Goal: Task Accomplishment & Management: Complete application form

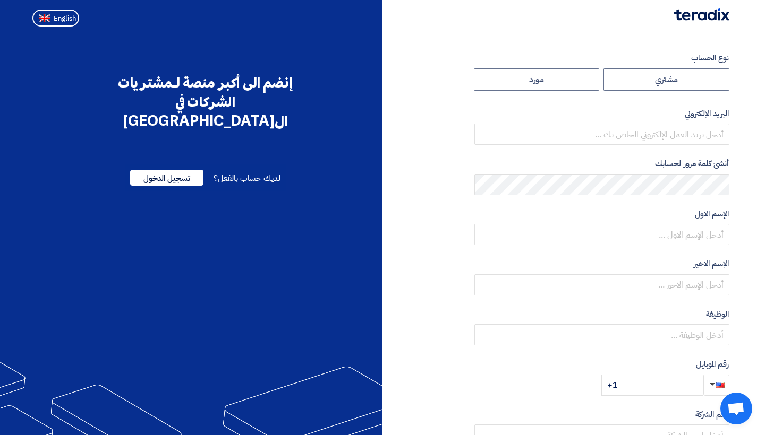
radio input "true"
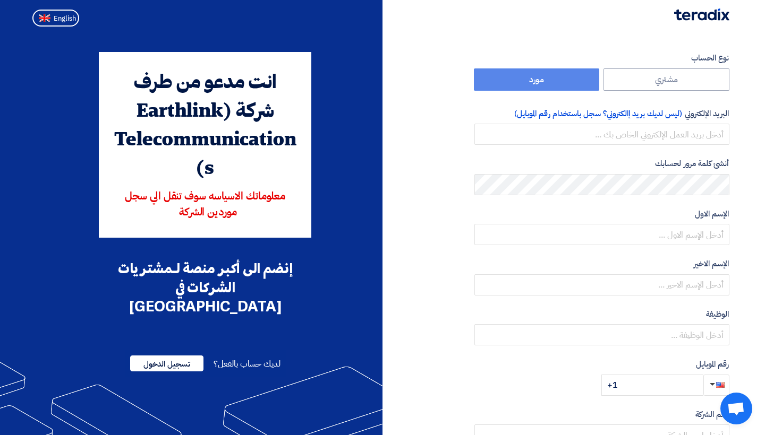
click at [413, 125] on div "نوع الحساب مشتري مورد البريد الإلكتروني (ليس لديك بريد إالكتروني؟ سجل باستخدام …" at bounding box center [559, 306] width 355 height 509
click at [59, 17] on span "English" at bounding box center [65, 18] width 22 height 7
type input "Register"
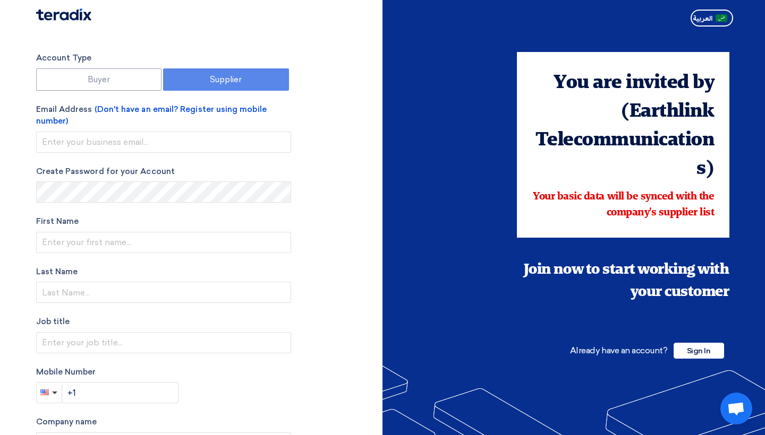
click at [357, 67] on div "Account Type Buyer Supplier Email Address (Don't have an email? Register using …" at bounding box center [205, 308] width 355 height 513
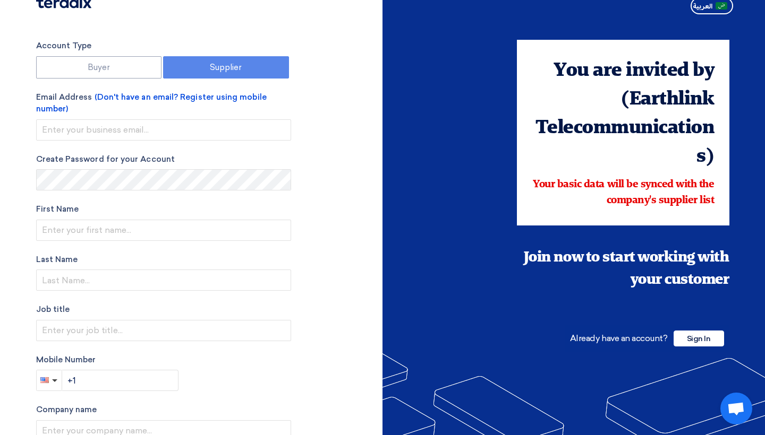
scroll to position [-1, 0]
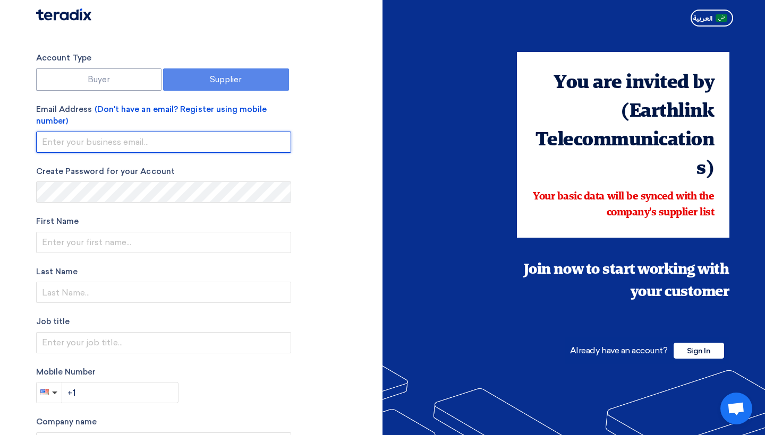
click at [138, 147] on input "email" at bounding box center [163, 142] width 255 height 21
type input "khadijah@cablehunters.com"
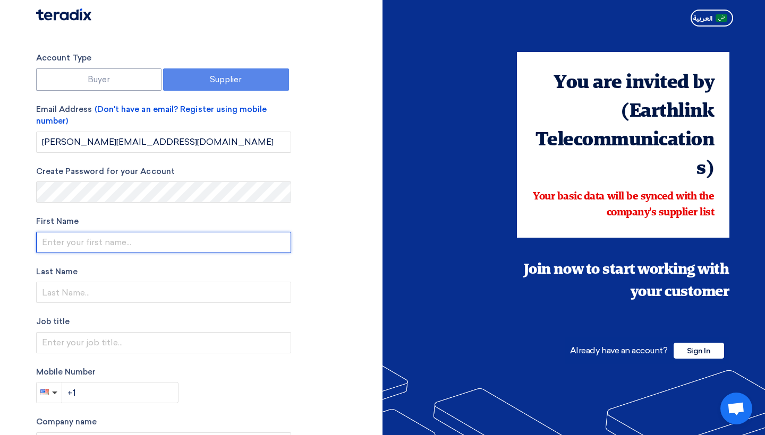
click at [93, 243] on input "text" at bounding box center [163, 242] width 255 height 21
type input "Khadijah"
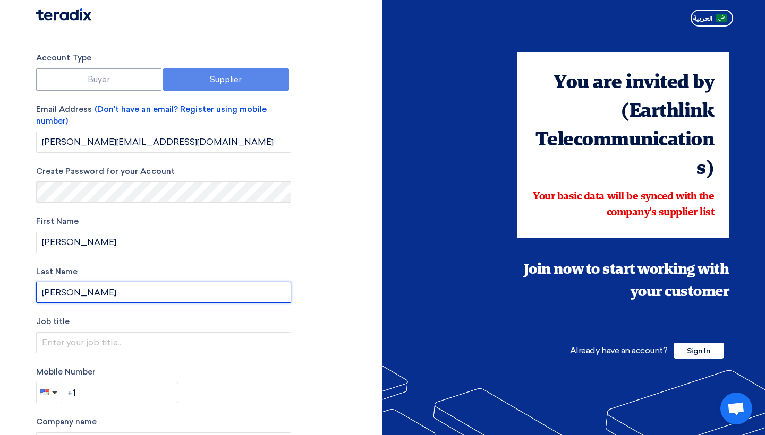
type input "Williams"
click at [345, 328] on div "Account Type Buyer Supplier Email Address (Don't have an email? Register using …" at bounding box center [205, 308] width 355 height 513
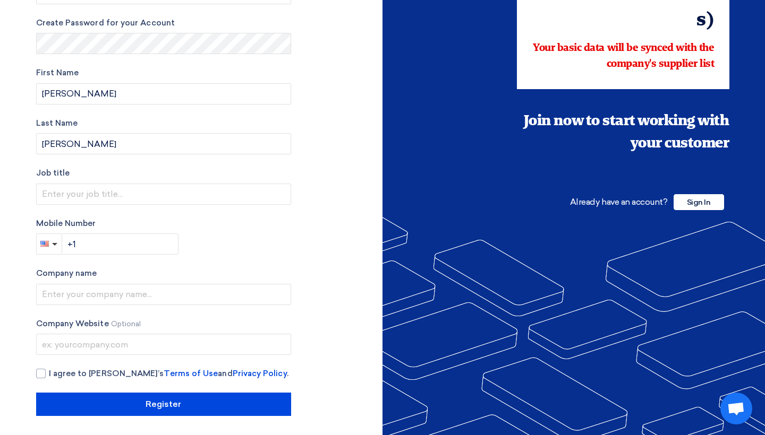
scroll to position [148, 0]
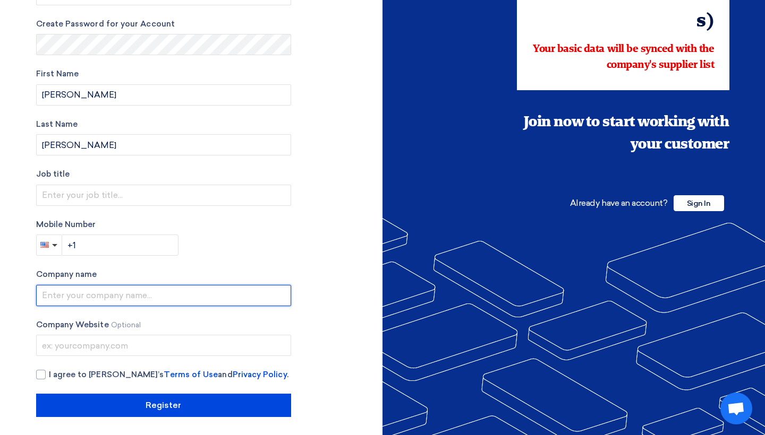
click at [123, 293] on input "text" at bounding box center [163, 295] width 255 height 21
type input "Cable Hunters"
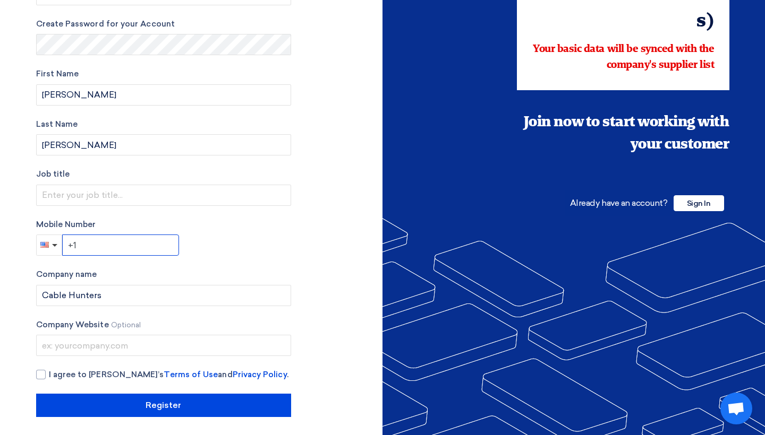
click at [138, 239] on input "+1" at bounding box center [120, 245] width 117 height 21
type input "+1 9017299608"
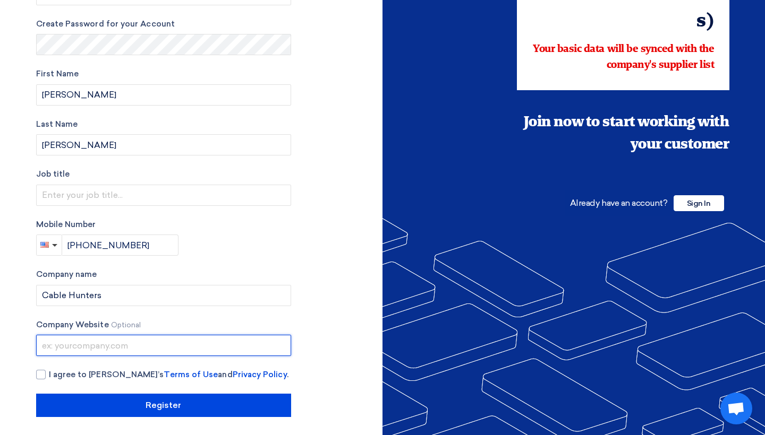
click at [199, 343] on input "text" at bounding box center [163, 345] width 255 height 21
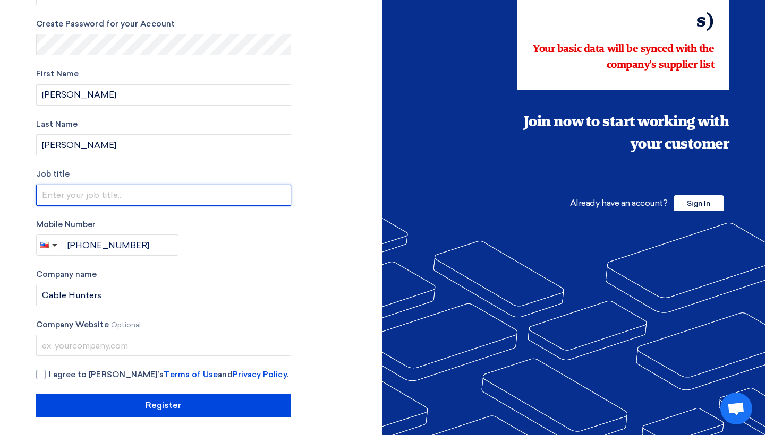
click at [124, 196] on input "text" at bounding box center [163, 195] width 255 height 21
type input "East Region Administrative Manager"
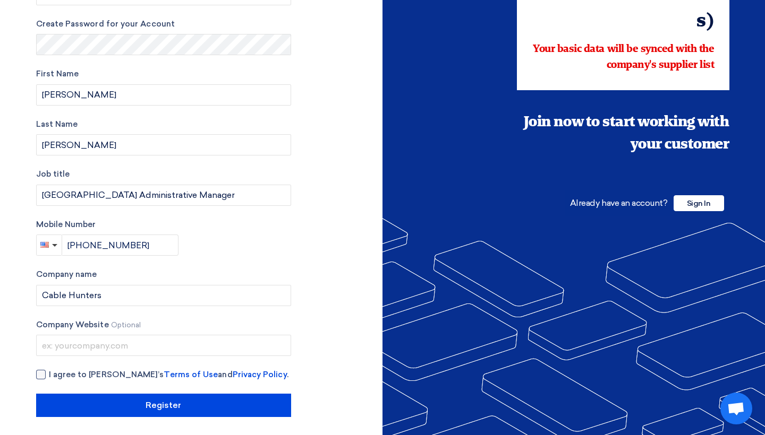
click at [45, 372] on div at bounding box center [41, 375] width 10 height 10
click at [49, 372] on input "I agree to Teradix’s Terms of Use and Privacy Policy ." at bounding box center [176, 379] width 255 height 21
checkbox input "true"
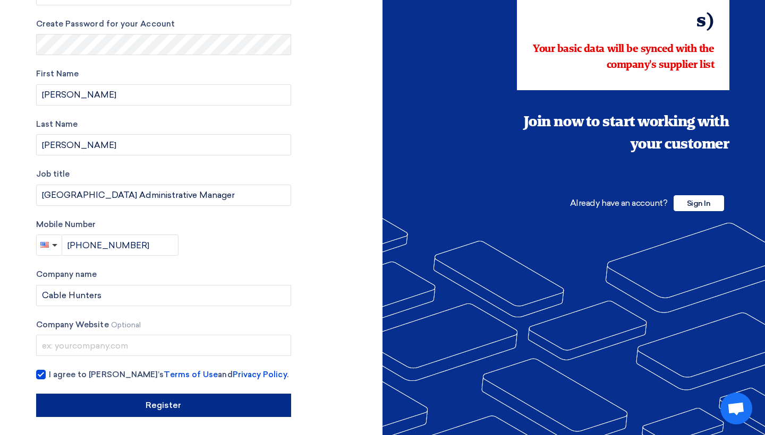
click at [117, 404] on input "Register" at bounding box center [163, 405] width 255 height 23
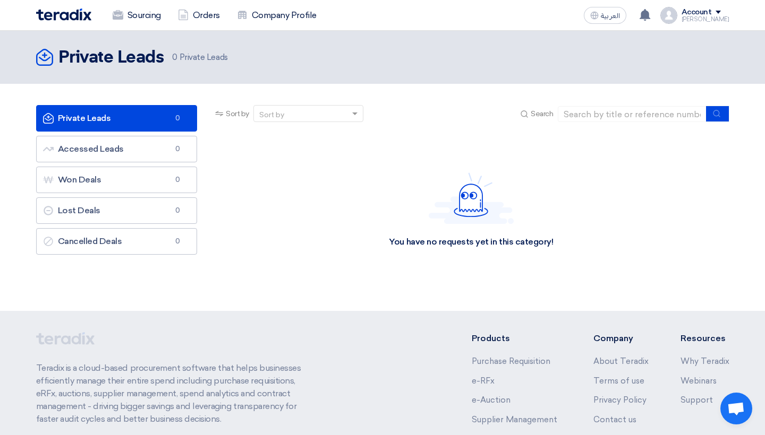
click at [356, 228] on div "You have no requests yet in this category!" at bounding box center [471, 210] width 516 height 159
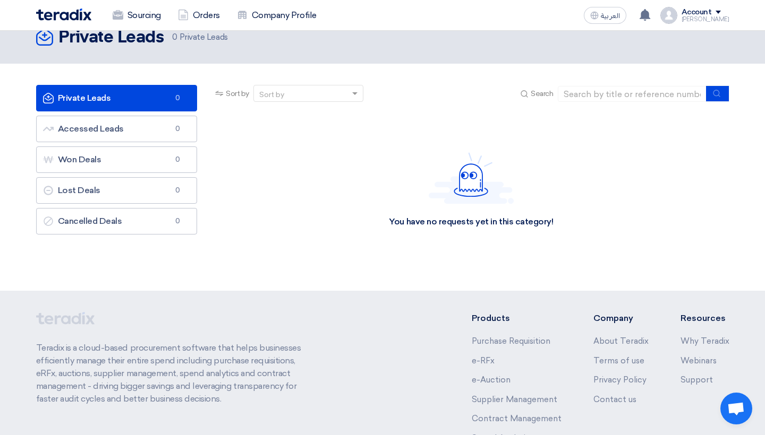
scroll to position [6, 0]
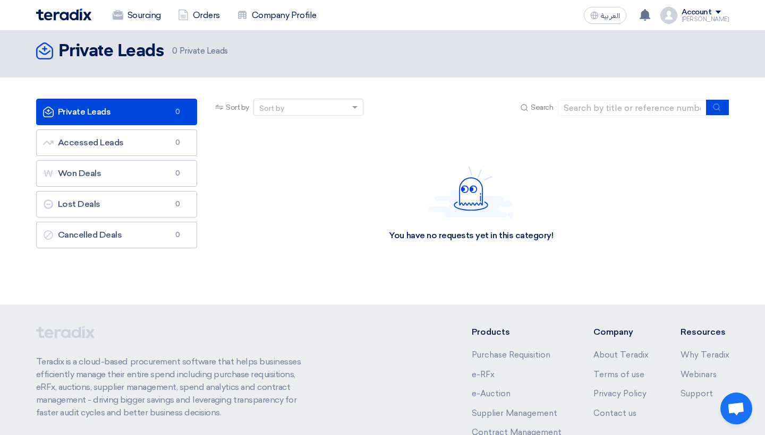
click at [721, 12] on div "Account" at bounding box center [705, 12] width 48 height 9
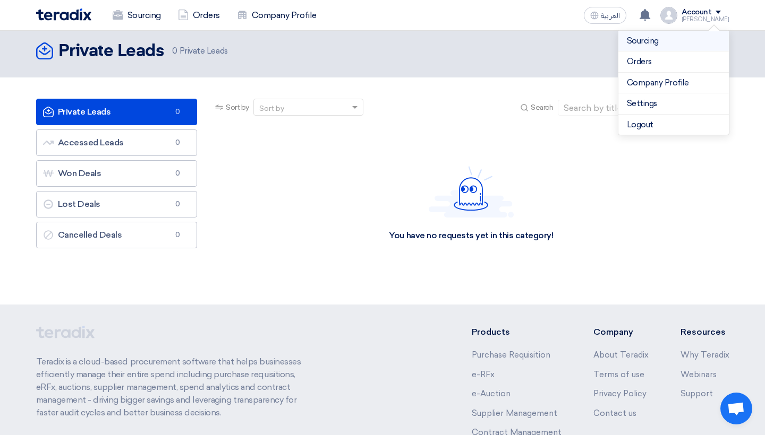
click at [646, 41] on link "Sourcing" at bounding box center [673, 41] width 93 height 12
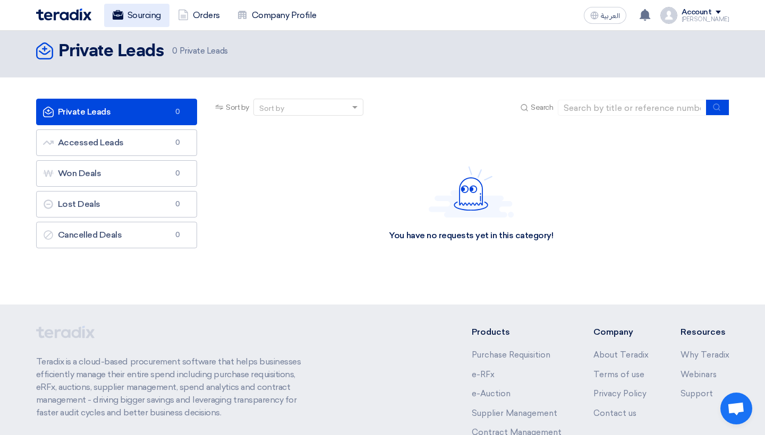
click at [149, 11] on link "Sourcing" at bounding box center [136, 15] width 65 height 23
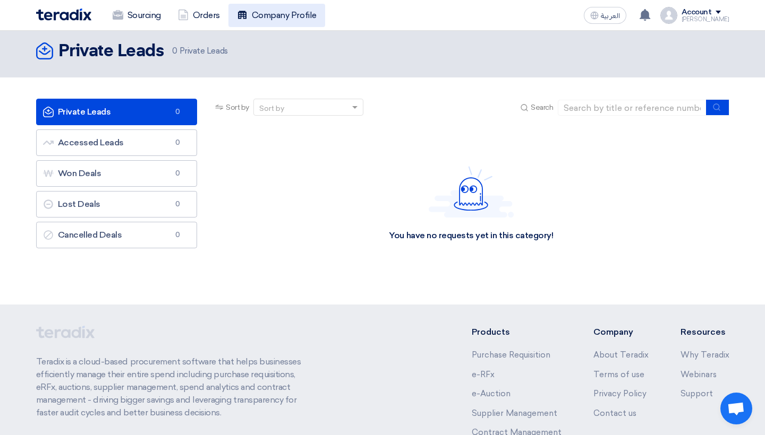
click at [305, 17] on link "Company Profile" at bounding box center [276, 15] width 97 height 23
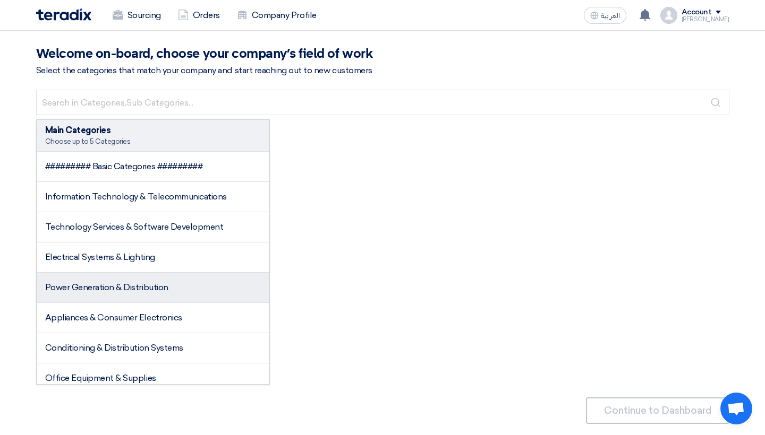
click at [231, 288] on li "Power Generation & Distribution" at bounding box center [153, 288] width 233 height 30
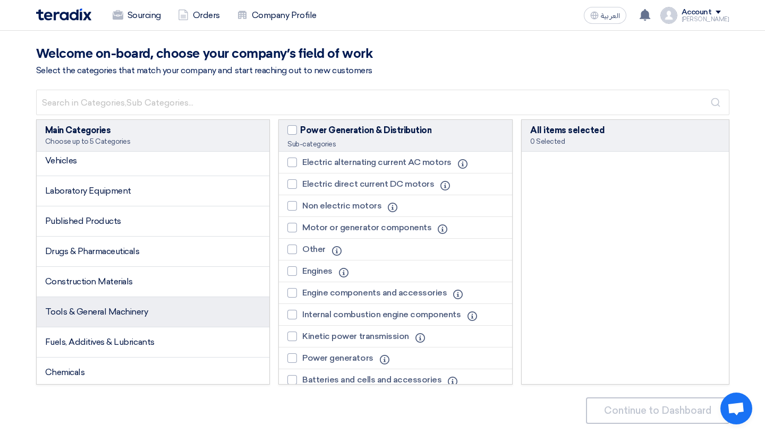
scroll to position [669, 0]
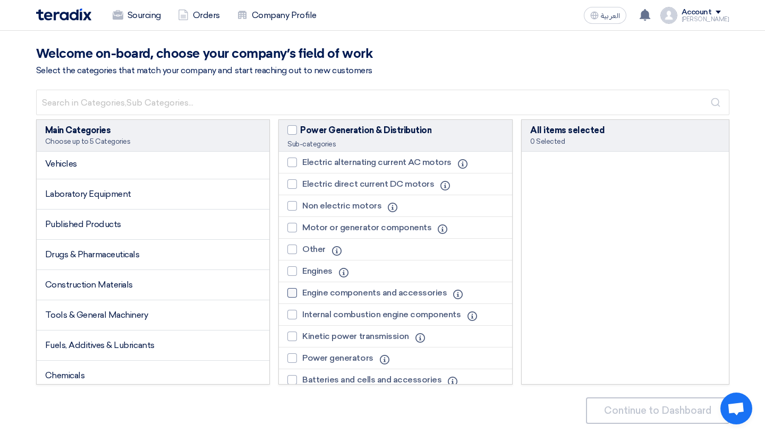
click at [399, 292] on span "Engine components and accessories" at bounding box center [374, 293] width 144 height 13
click at [309, 292] on input "Engine components and accessories" at bounding box center [305, 293] width 7 height 7
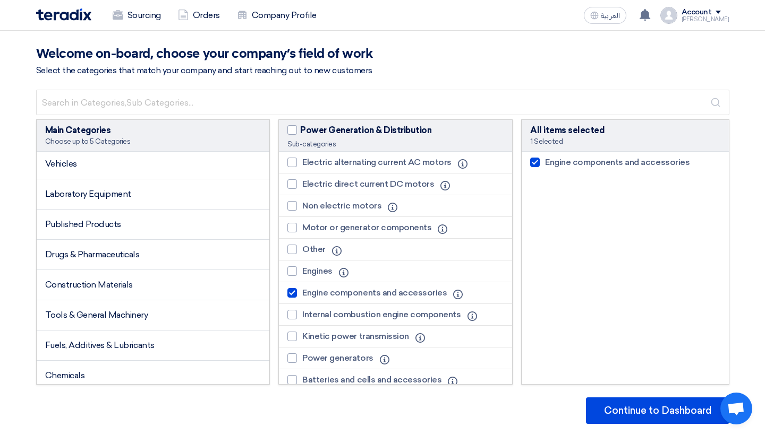
click at [399, 292] on span "Engine components and accessories" at bounding box center [374, 293] width 144 height 13
click at [309, 292] on input "Engine components and accessories" at bounding box center [305, 293] width 7 height 7
checkbox input "false"
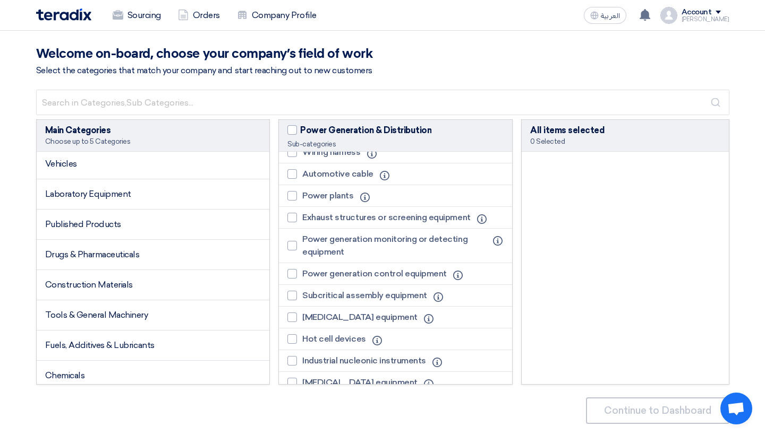
scroll to position [490, 0]
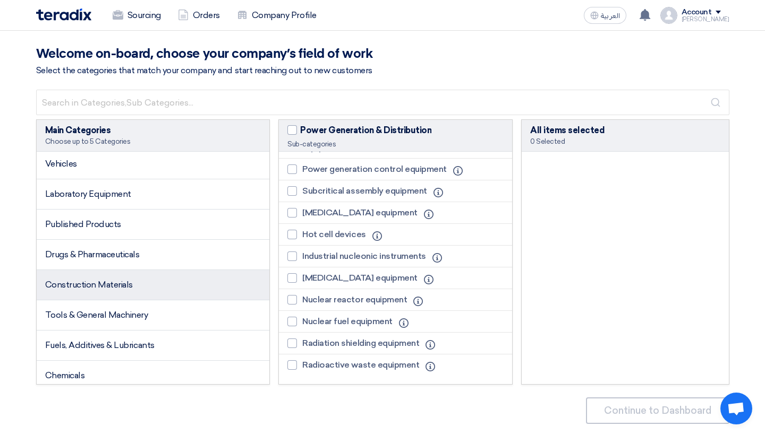
click at [119, 279] on li "Construction Materials" at bounding box center [153, 285] width 233 height 30
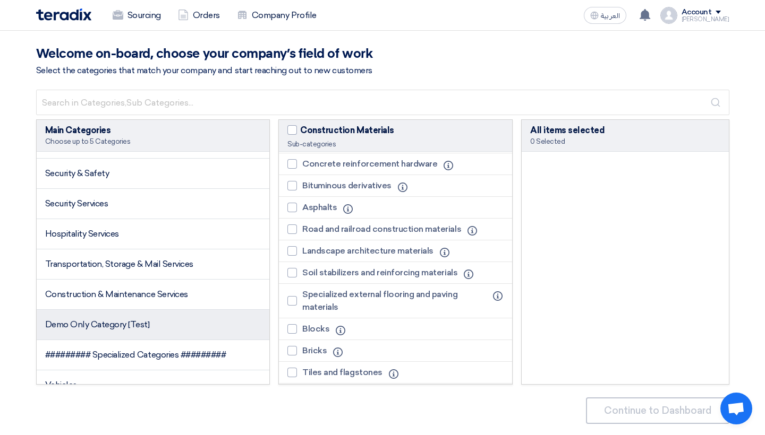
scroll to position [444, 0]
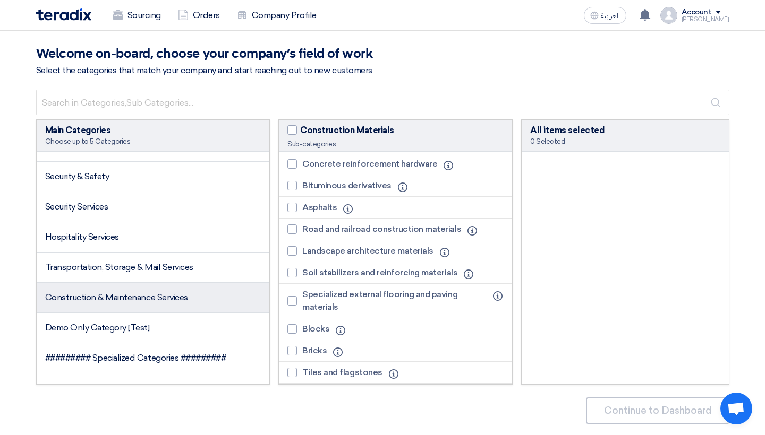
click at [121, 305] on li "Construction & Maintenance Services" at bounding box center [153, 298] width 233 height 30
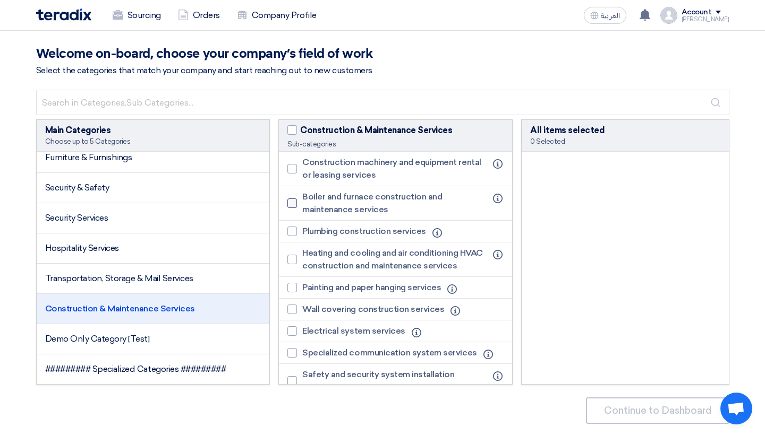
scroll to position [428, 0]
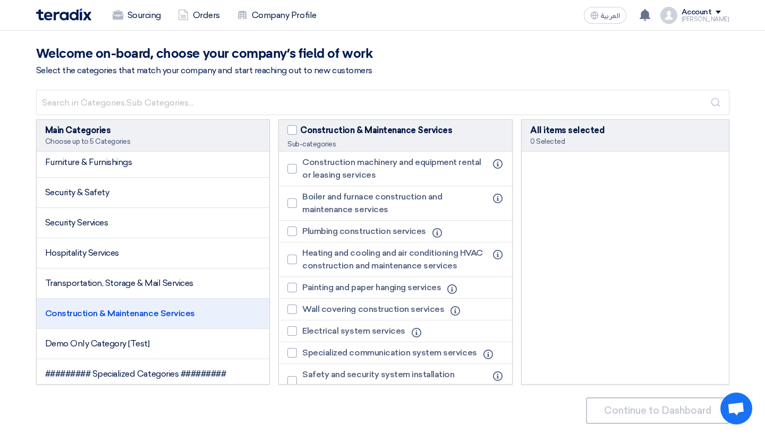
click at [453, 189] on li "Boiler and furnace construction and maintenance services Info" at bounding box center [395, 203] width 233 height 35
click at [430, 211] on span "Boiler and furnace construction and maintenance services" at bounding box center [394, 203] width 184 height 25
click at [309, 207] on input "Boiler and furnace construction and maintenance services" at bounding box center [305, 203] width 7 height 7
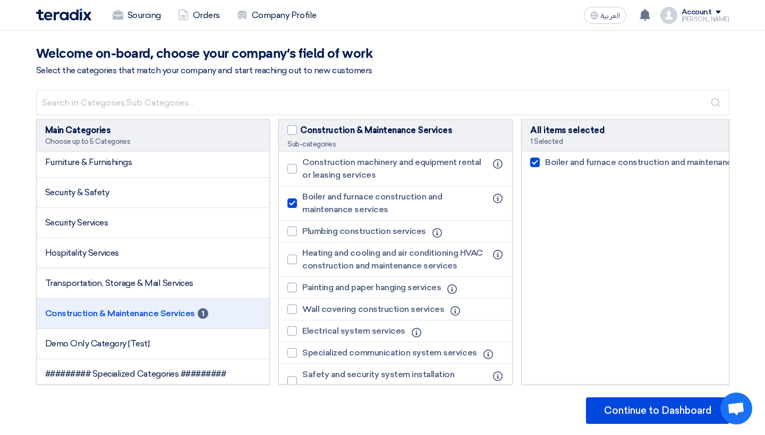
click at [430, 211] on span "Boiler and furnace construction and maintenance services" at bounding box center [394, 203] width 184 height 25
click at [309, 207] on input "Boiler and furnace construction and maintenance services" at bounding box center [305, 203] width 7 height 7
checkbox input "false"
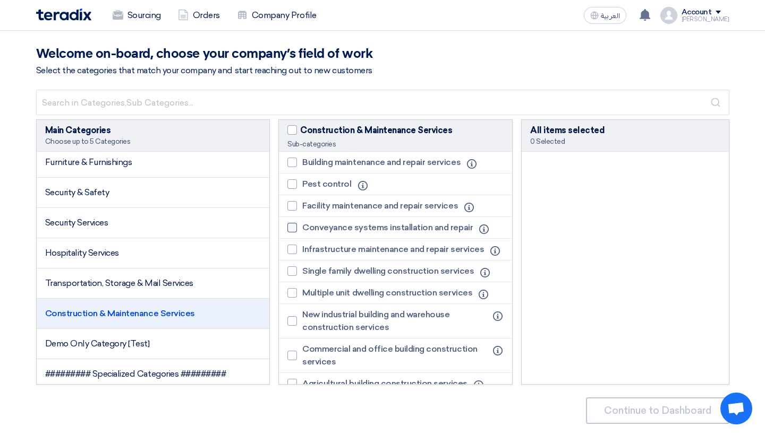
scroll to position [0, 0]
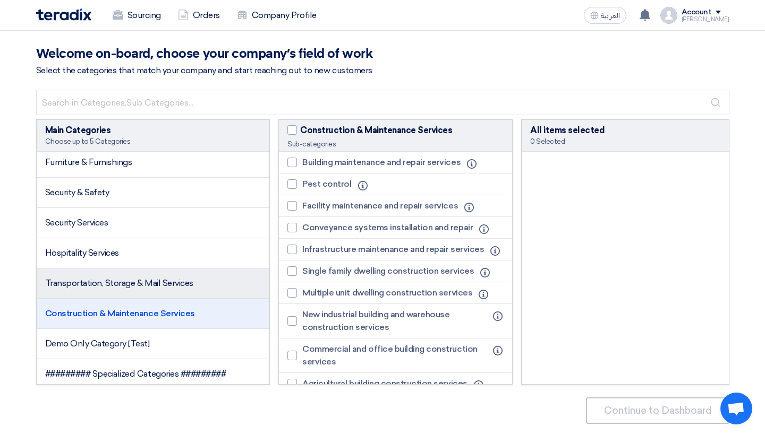
click at [215, 293] on li "Transportation, Storage & Mail Services" at bounding box center [153, 284] width 233 height 30
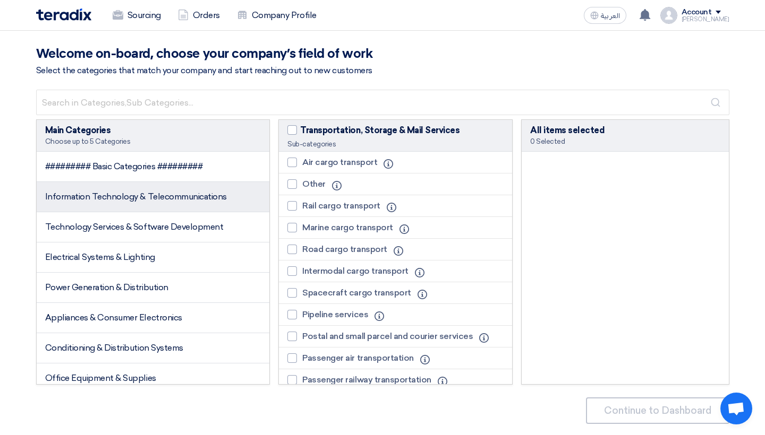
click at [177, 197] on span "Information Technology & Telecommunications" at bounding box center [136, 197] width 182 height 10
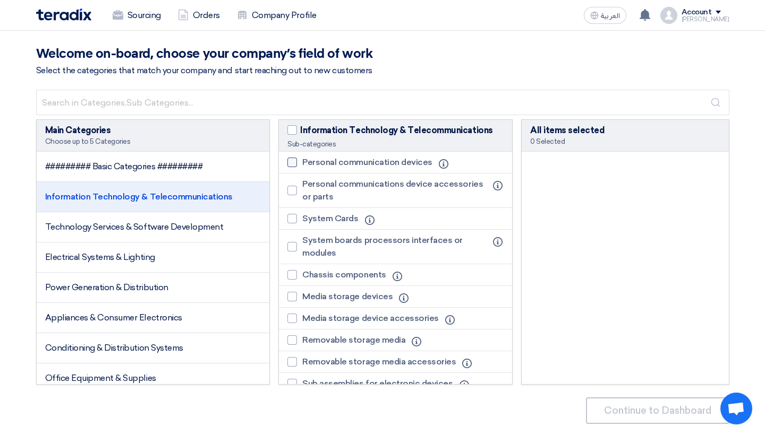
click at [367, 167] on span "Personal communication devices" at bounding box center [367, 162] width 130 height 13
click at [309, 166] on input "Personal communication devices" at bounding box center [305, 162] width 7 height 7
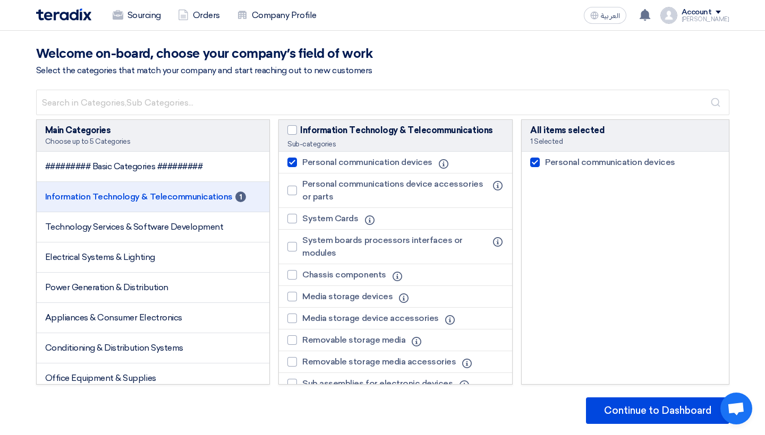
click at [367, 166] on span "Personal communication devices" at bounding box center [367, 162] width 130 height 13
click at [309, 166] on input "Personal communication devices" at bounding box center [305, 162] width 7 height 7
checkbox input "false"
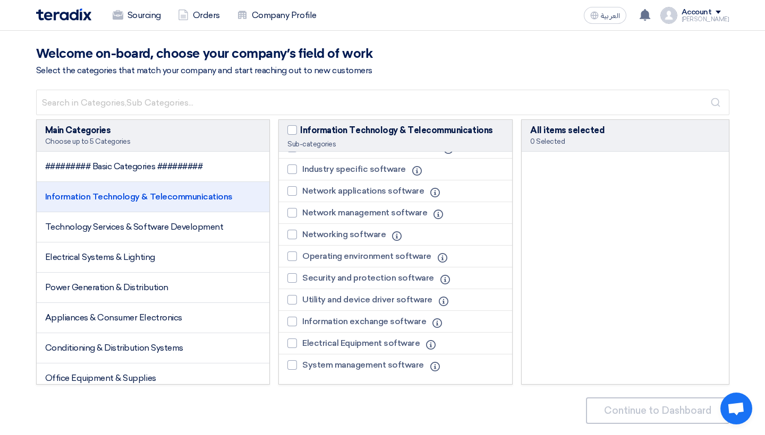
scroll to position [919, 0]
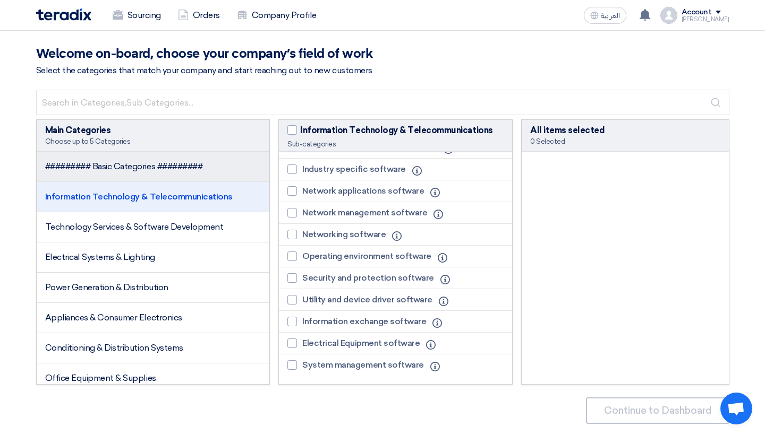
click at [147, 169] on span "######### Basic Categories #########" at bounding box center [124, 166] width 158 height 10
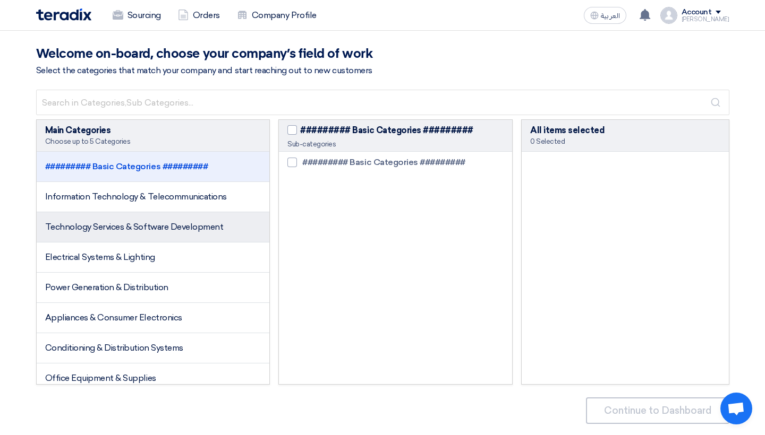
click at [150, 224] on span "Technology Services & Software Development" at bounding box center [134, 227] width 178 height 10
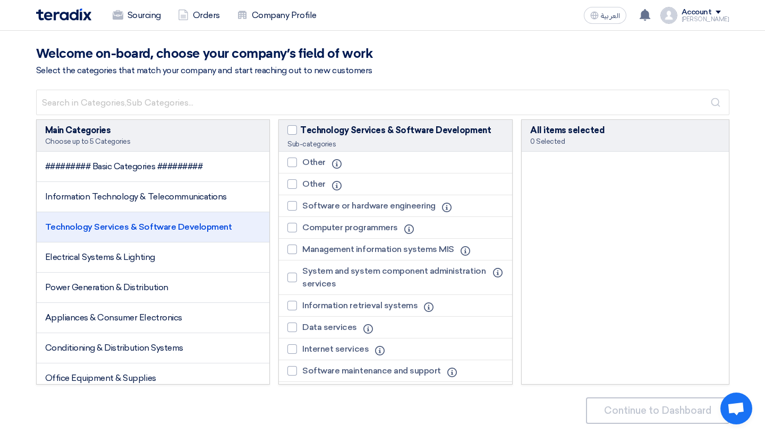
click at [410, 217] on li "Computer programmers Info" at bounding box center [395, 228] width 233 height 22
click at [408, 206] on span "Software or hardware engineering" at bounding box center [368, 206] width 133 height 13
click at [309, 206] on input "Software or hardware engineering" at bounding box center [305, 206] width 7 height 7
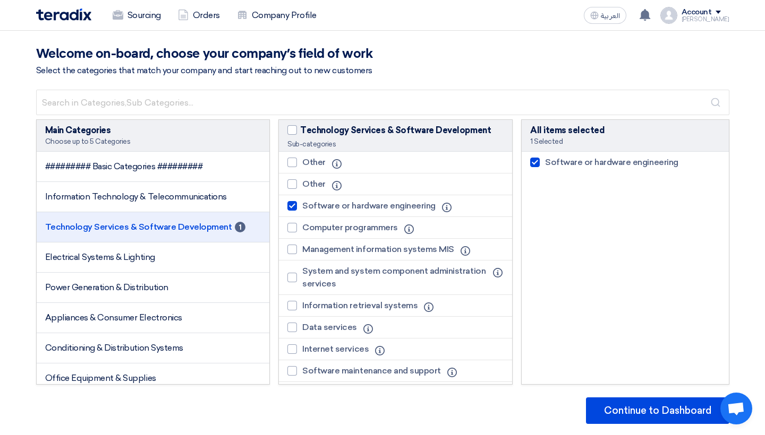
click at [406, 207] on span "Software or hardware engineering" at bounding box center [368, 206] width 133 height 13
click at [309, 207] on input "Software or hardware engineering" at bounding box center [305, 206] width 7 height 7
checkbox input "false"
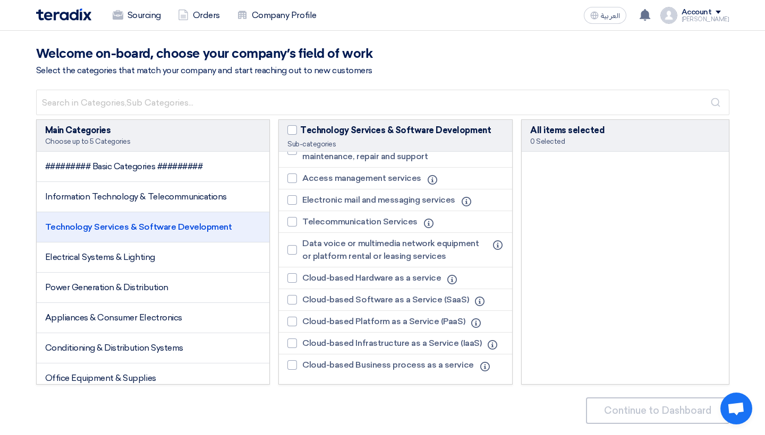
scroll to position [327, 0]
click at [351, 217] on span "Telecommunication Services" at bounding box center [359, 222] width 115 height 13
click at [309, 219] on input "Telecommunication Services" at bounding box center [305, 222] width 7 height 7
checkbox input "true"
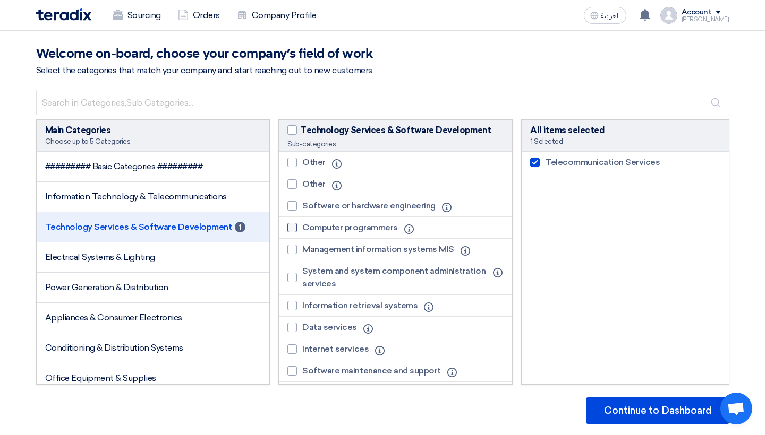
scroll to position [0, 0]
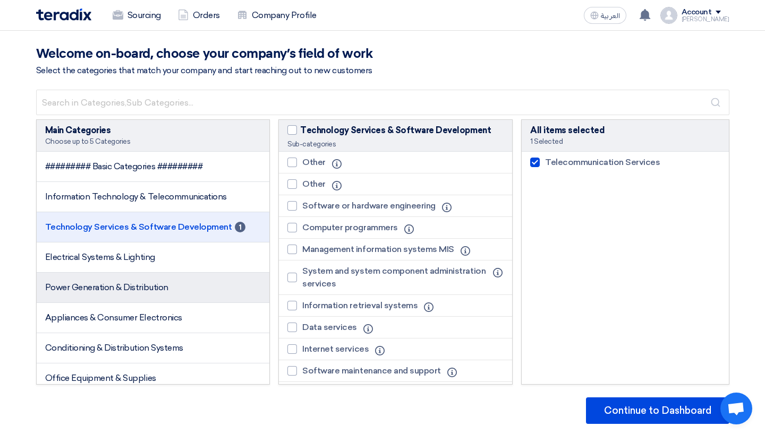
click at [200, 293] on li "Power Generation & Distribution" at bounding box center [153, 288] width 233 height 30
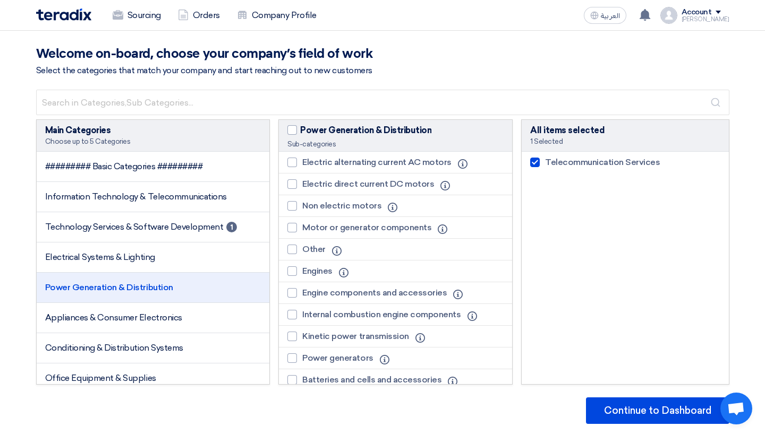
click at [413, 200] on li "Non electric motors Info" at bounding box center [395, 206] width 233 height 22
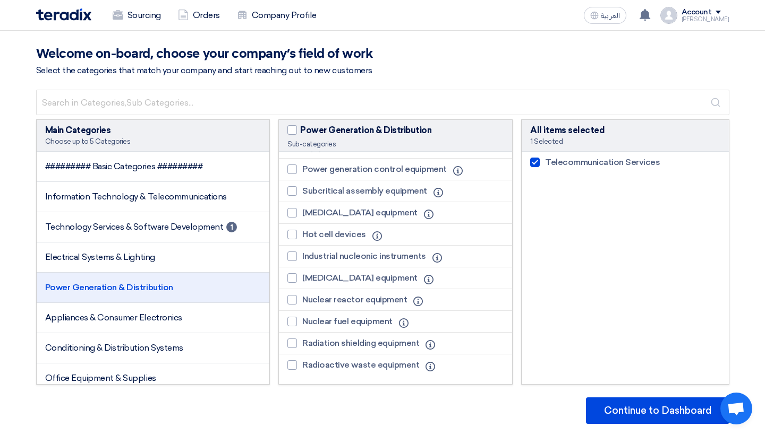
scroll to position [485, 0]
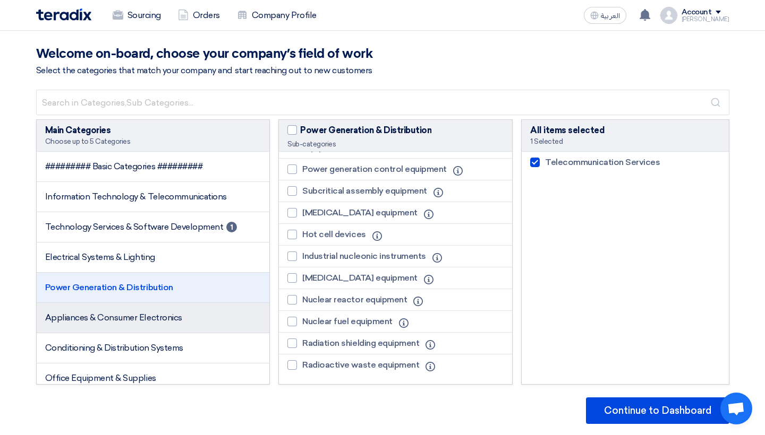
click at [187, 310] on li "Appliances & Consumer Electronics" at bounding box center [153, 318] width 233 height 30
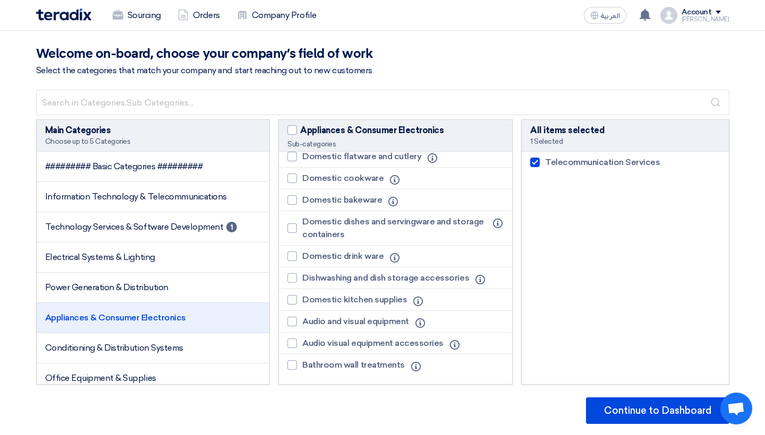
click at [478, 173] on li "Domestic cookware Info" at bounding box center [395, 179] width 233 height 22
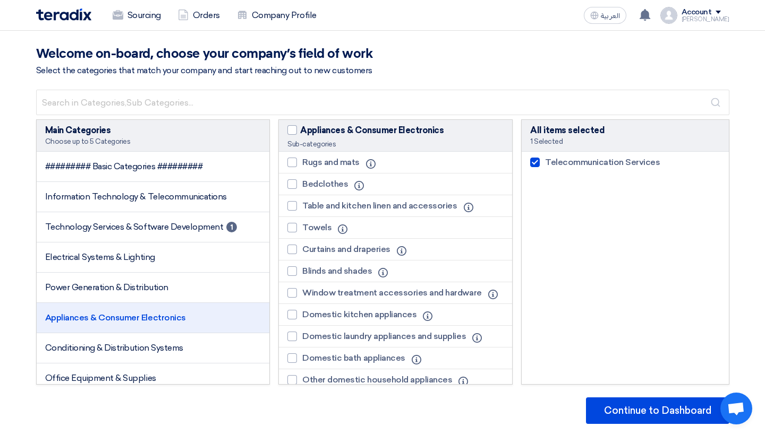
scroll to position [0, 0]
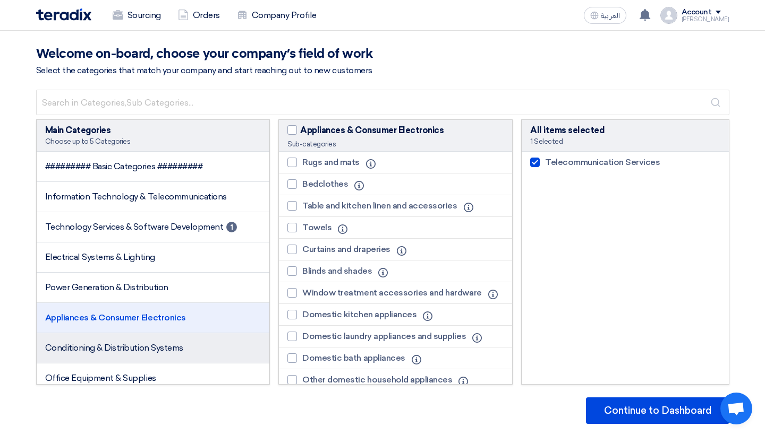
click at [229, 355] on li "Conditioning & Distribution Systems" at bounding box center [153, 349] width 233 height 30
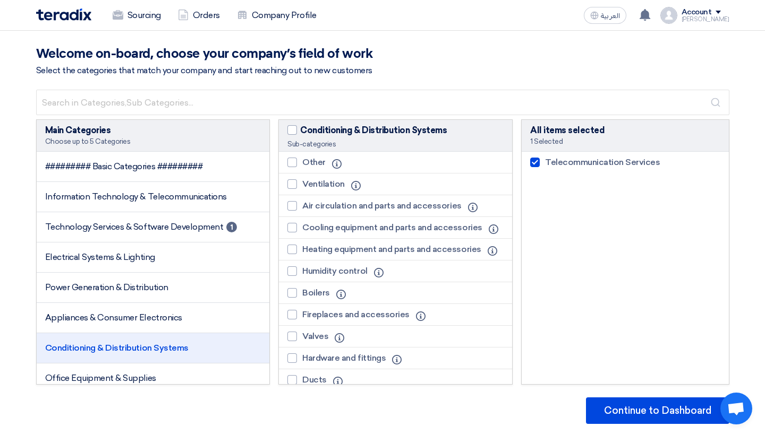
click at [484, 156] on li "Other Info" at bounding box center [395, 163] width 233 height 22
click at [228, 362] on li "Conditioning & Distribution Systems" at bounding box center [153, 349] width 233 height 30
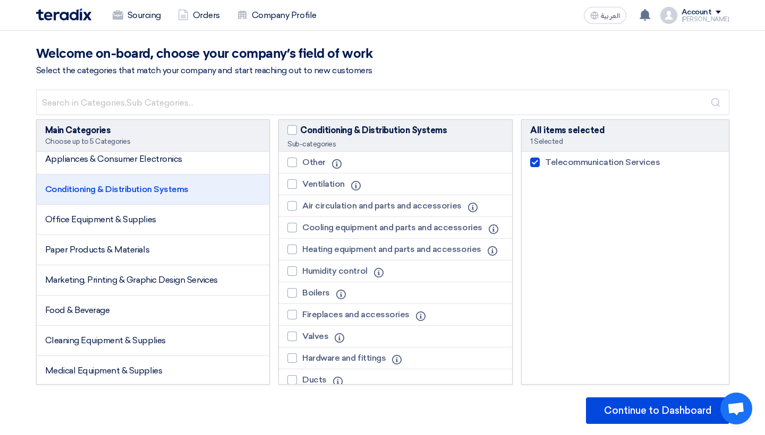
scroll to position [172, 0]
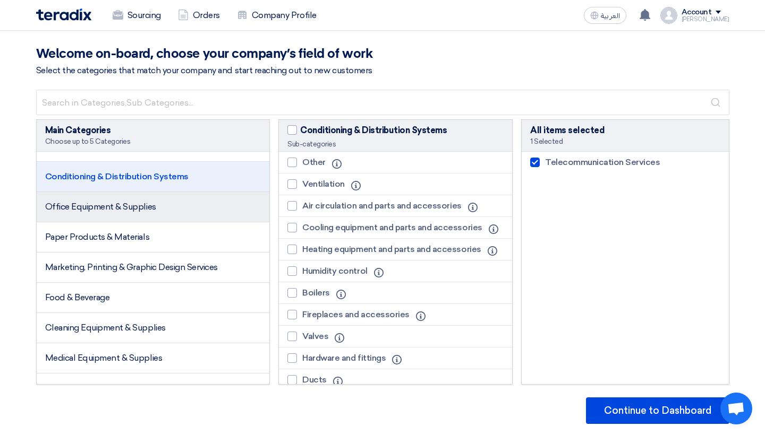
click at [238, 207] on li "Office Equipment & Supplies" at bounding box center [153, 207] width 233 height 30
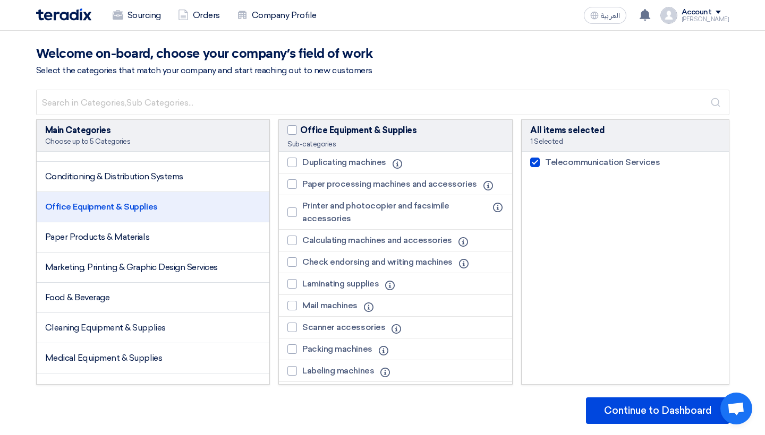
click at [502, 164] on li "Duplicating machines Info" at bounding box center [395, 163] width 233 height 22
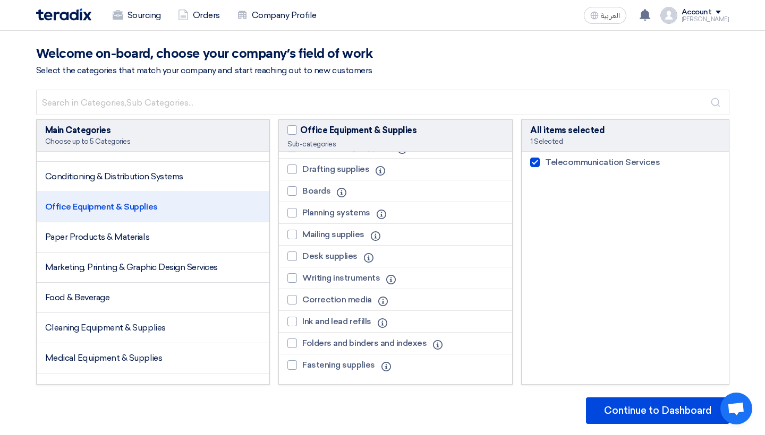
scroll to position [1098, 0]
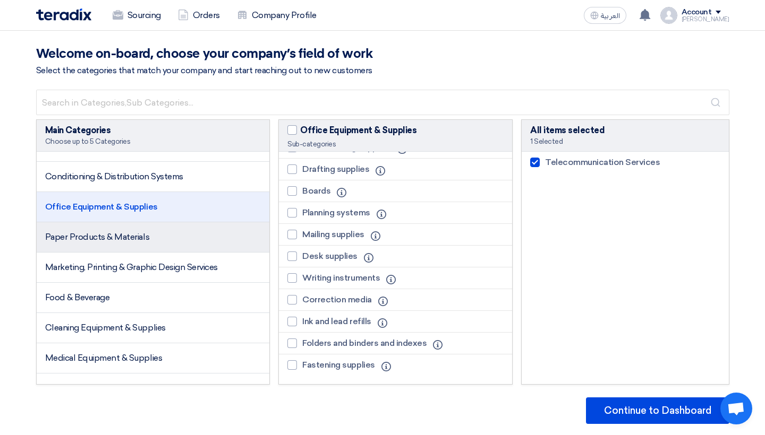
click at [234, 245] on li "Paper Products & Materials" at bounding box center [153, 238] width 233 height 30
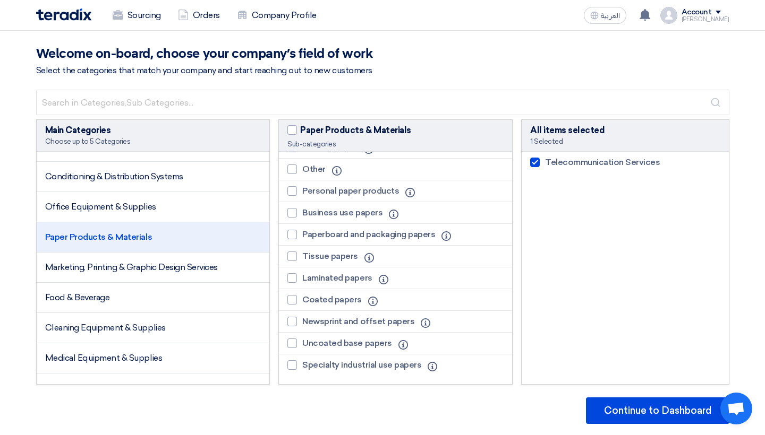
scroll to position [58, 0]
click at [478, 171] on li "Other Info" at bounding box center [395, 170] width 233 height 22
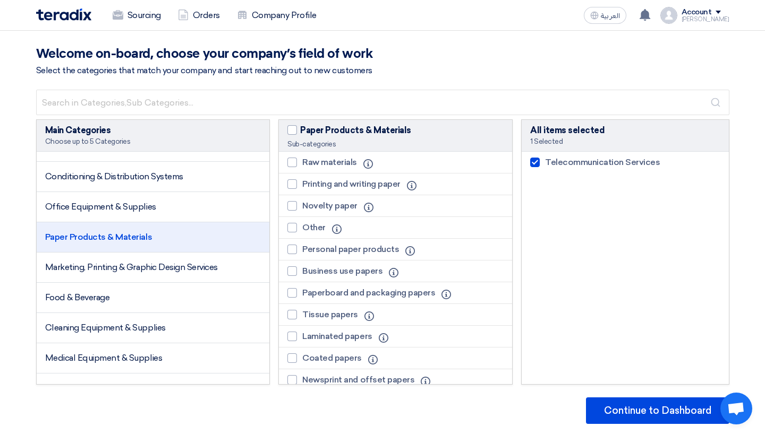
scroll to position [0, 0]
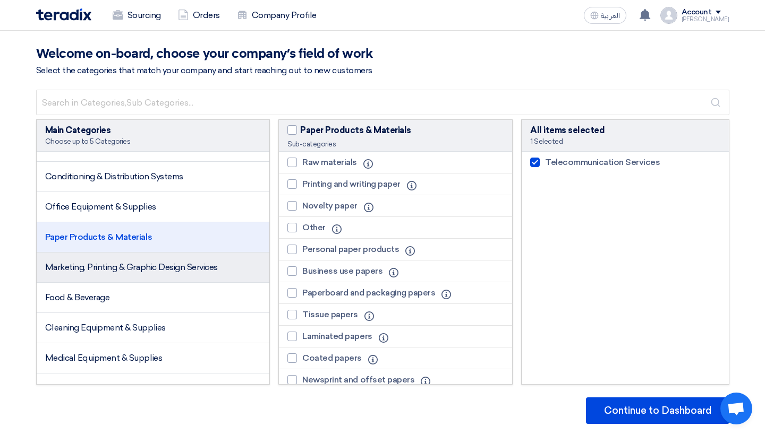
click at [228, 271] on li "Marketing, Printing & Graphic Design Services" at bounding box center [153, 268] width 233 height 30
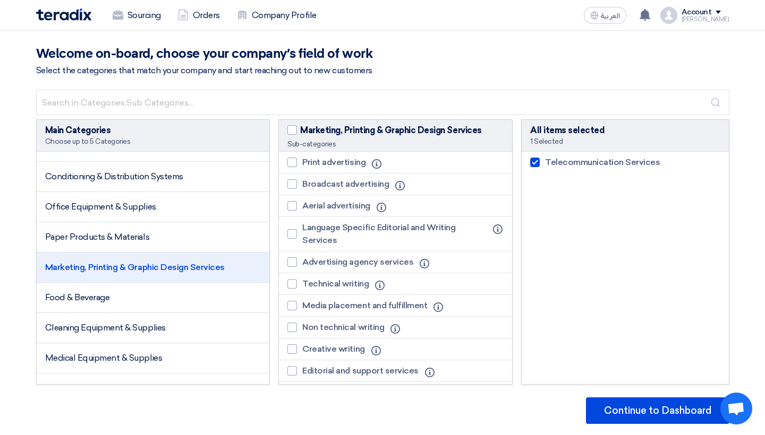
click at [501, 165] on li "Print advertising Info" at bounding box center [395, 163] width 233 height 22
click at [299, 202] on label "Aerial advertising" at bounding box center [331, 206] width 88 height 13
click at [302, 203] on input "Aerial advertising" at bounding box center [305, 206] width 7 height 7
checkbox input "true"
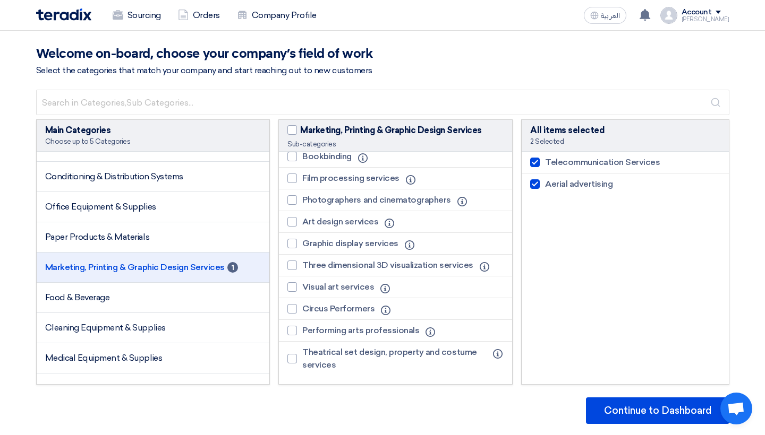
scroll to position [367, 0]
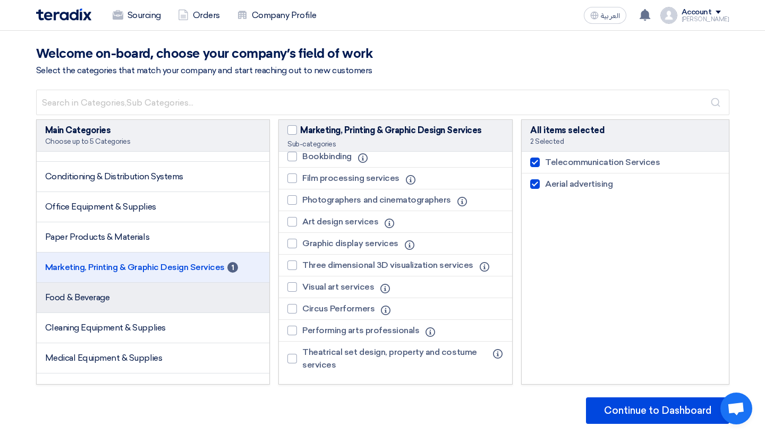
click at [236, 294] on li "Food & Beverage" at bounding box center [153, 298] width 233 height 30
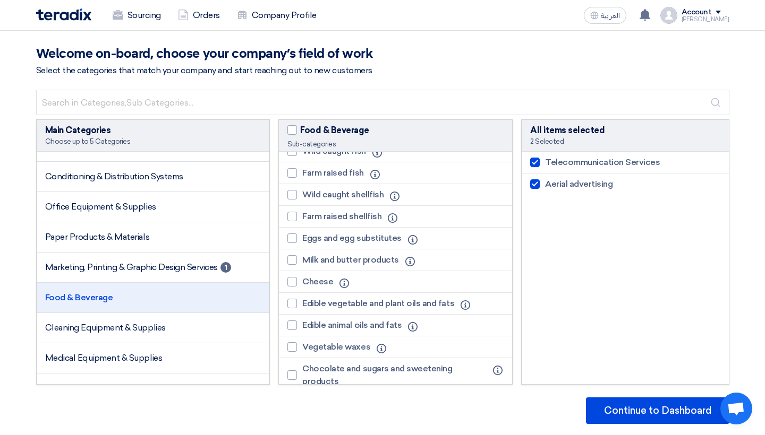
click at [497, 206] on li "Farm raised shellfish Info" at bounding box center [395, 217] width 233 height 22
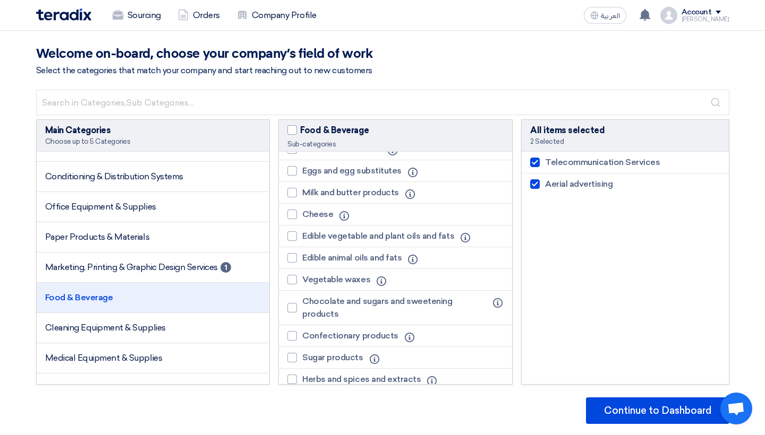
scroll to position [432, 0]
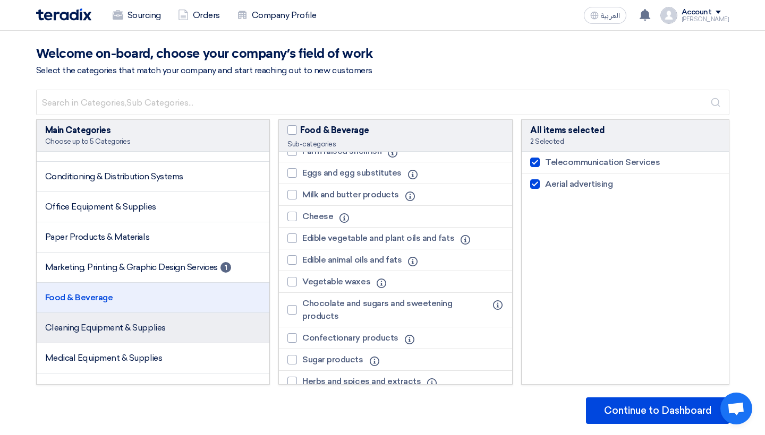
click at [251, 327] on li "Cleaning Equipment & Supplies" at bounding box center [153, 328] width 233 height 30
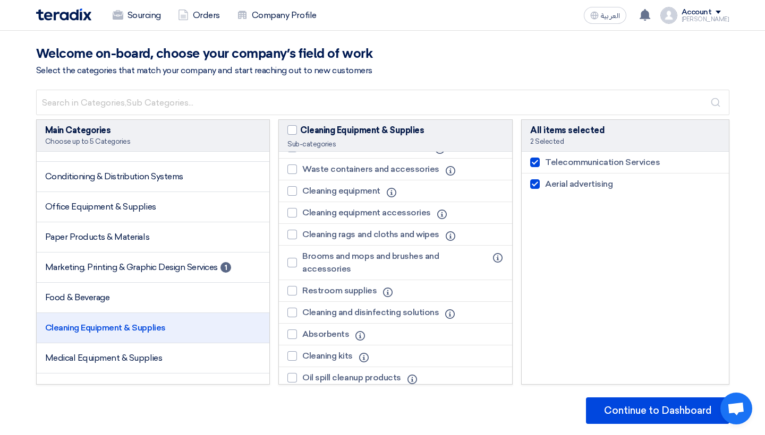
click at [487, 193] on li "Cleaning equipment Info" at bounding box center [395, 192] width 233 height 22
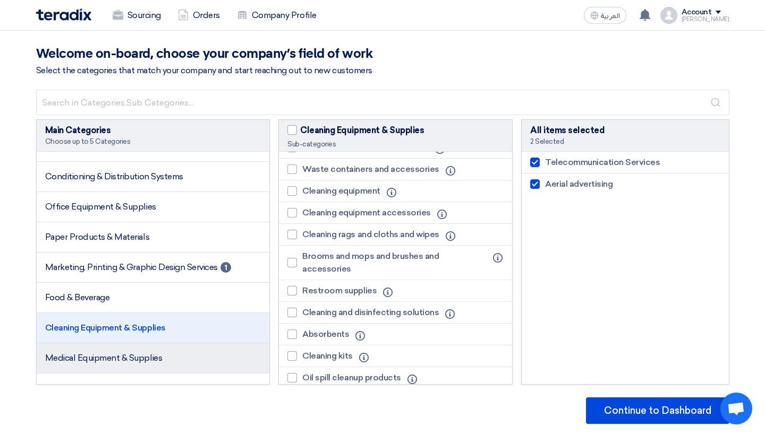
click at [169, 372] on li "Medical Equipment & Supplies" at bounding box center [153, 359] width 233 height 30
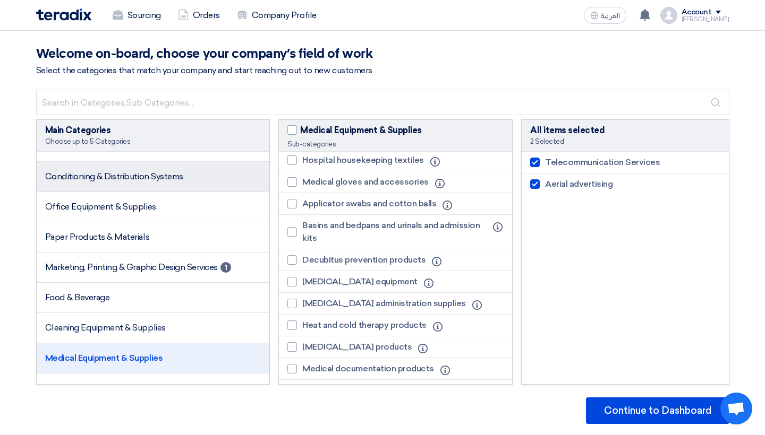
click at [237, 185] on li "Conditioning & Distribution Systems" at bounding box center [153, 177] width 233 height 30
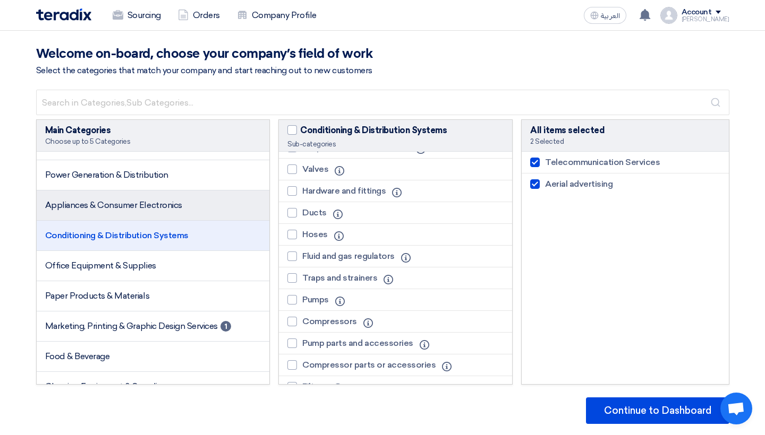
scroll to position [84, 0]
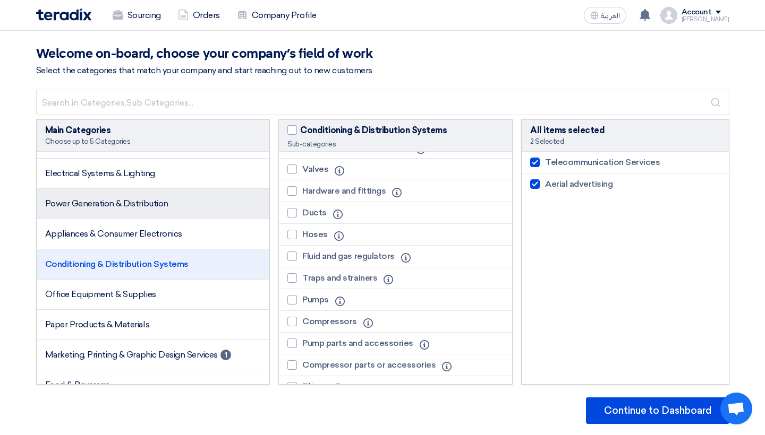
click at [220, 204] on li "Power Generation & Distribution" at bounding box center [153, 204] width 233 height 30
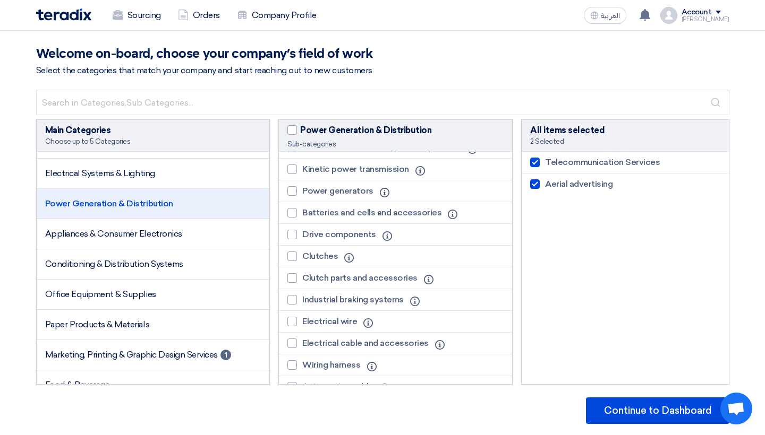
click at [493, 182] on li "Power generators Info" at bounding box center [395, 192] width 233 height 22
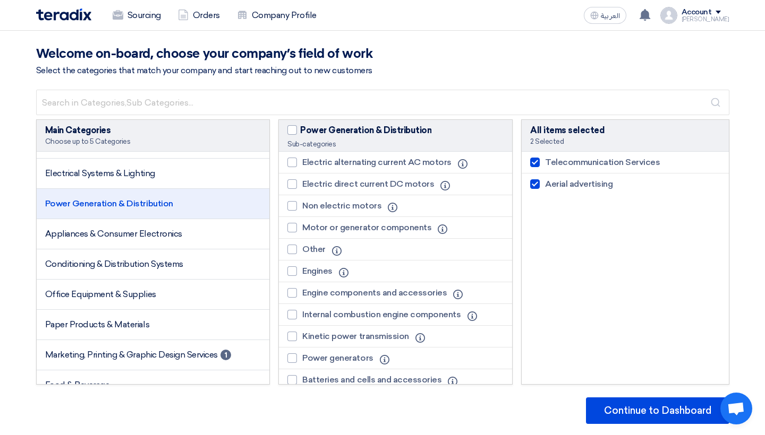
scroll to position [0, 0]
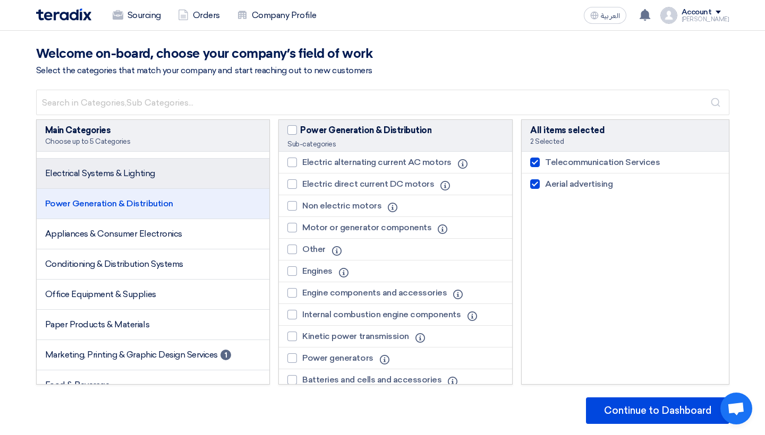
click at [251, 177] on li "Electrical Systems & Lighting" at bounding box center [153, 174] width 233 height 30
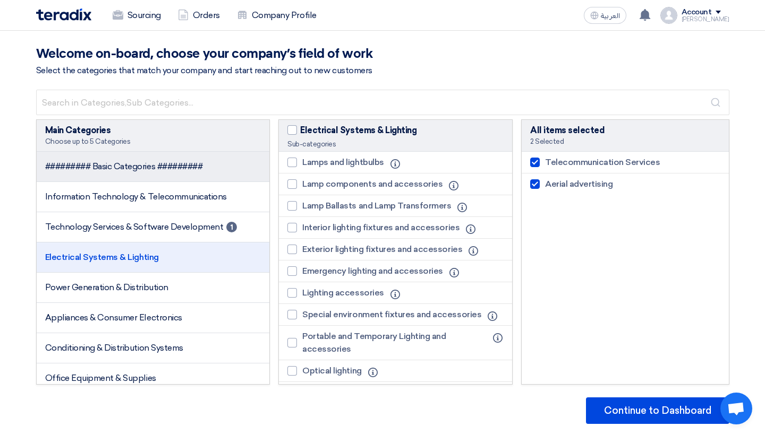
click at [166, 175] on li "######### Basic Categories #########" at bounding box center [153, 167] width 233 height 30
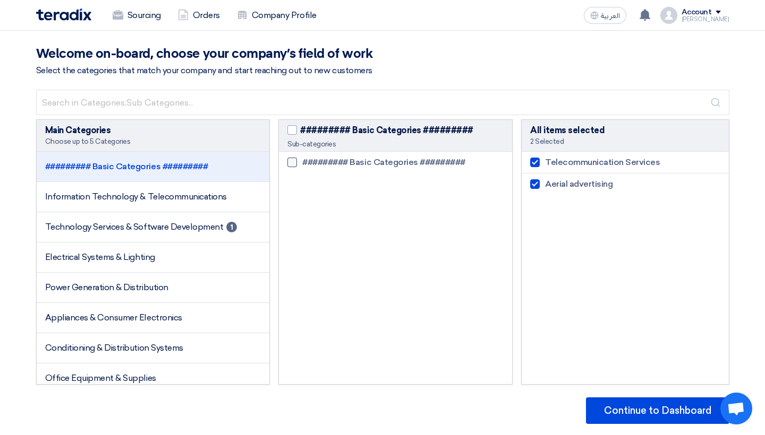
click at [340, 165] on span "######### Basic Categories #########" at bounding box center [383, 162] width 163 height 13
click at [309, 165] on input "######### Basic Categories #########" at bounding box center [305, 162] width 7 height 7
checkbox input "true"
click at [340, 165] on span "######### Basic Categories #########" at bounding box center [383, 162] width 163 height 13
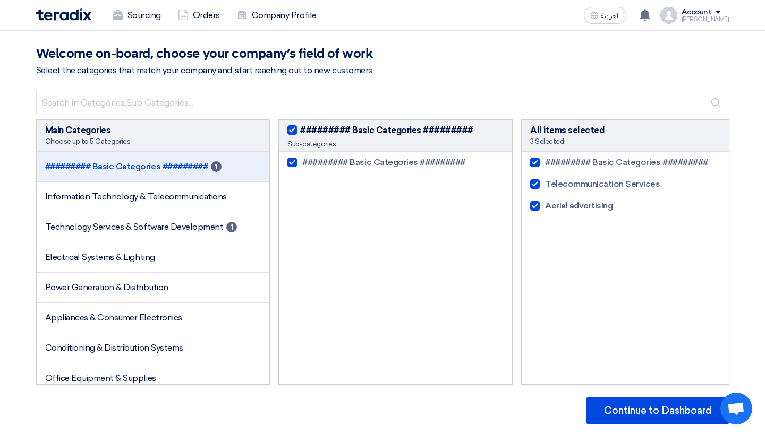
click at [309, 165] on input "######### Basic Categories #########" at bounding box center [305, 162] width 7 height 7
checkbox input "false"
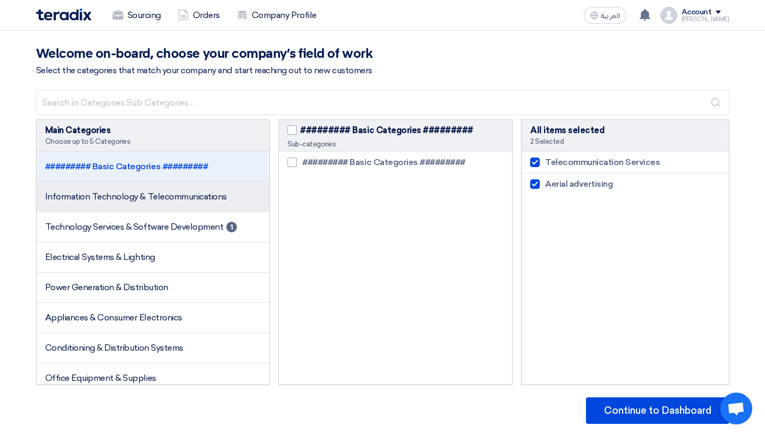
click at [206, 204] on li "Information Technology & Telecommunications" at bounding box center [153, 197] width 233 height 30
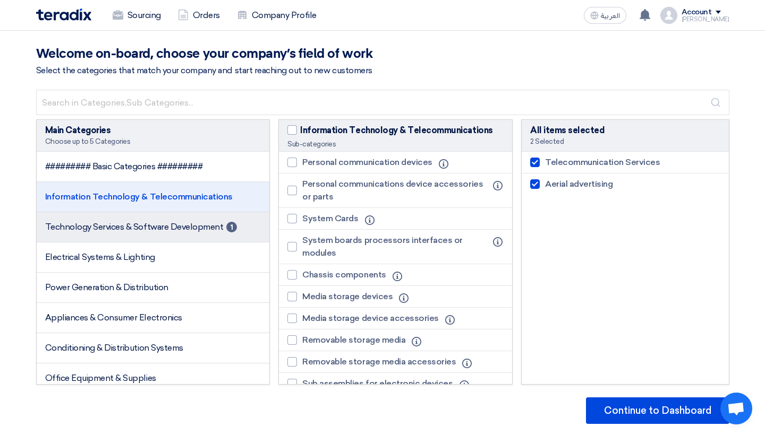
click at [204, 221] on li "Technology Services & Software Development 1" at bounding box center [153, 227] width 233 height 30
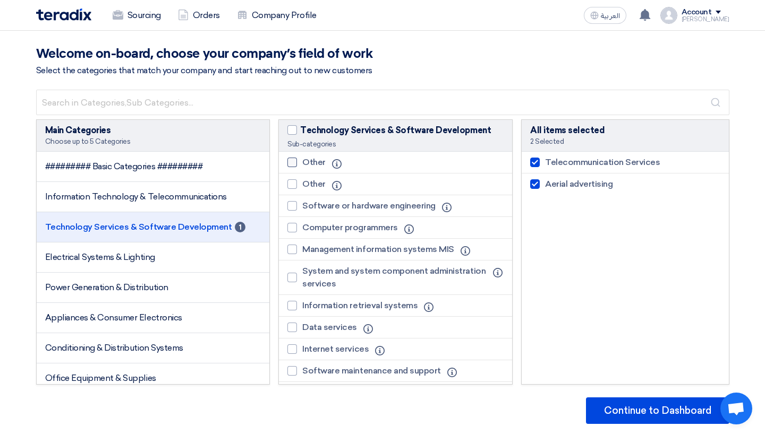
click at [293, 164] on div at bounding box center [292, 163] width 10 height 10
click at [302, 164] on input "Other" at bounding box center [305, 162] width 7 height 7
checkbox input "true"
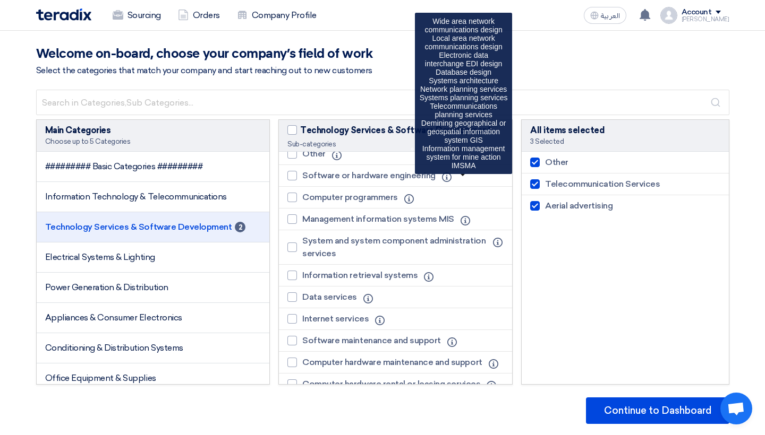
scroll to position [26, 0]
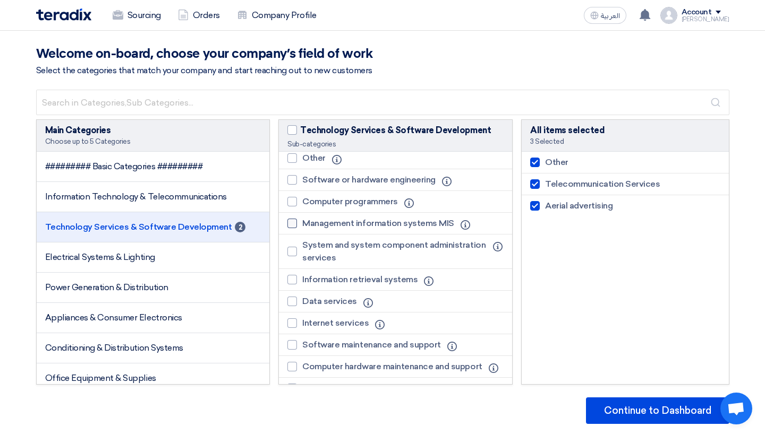
click at [296, 224] on div at bounding box center [292, 224] width 10 height 10
click at [302, 224] on input "Management information systems MIS" at bounding box center [305, 223] width 7 height 7
checkbox input "true"
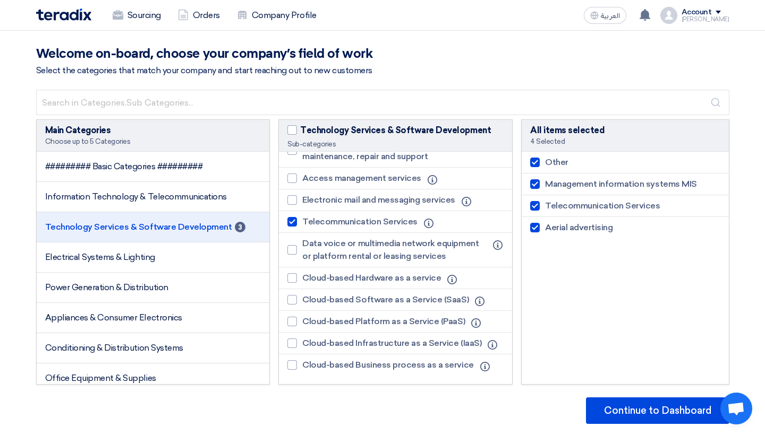
scroll to position [327, 0]
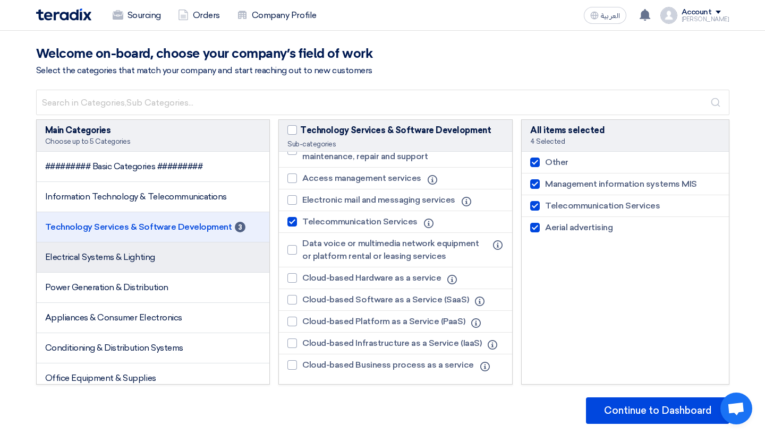
click at [158, 256] on li "Electrical Systems & Lighting" at bounding box center [153, 258] width 233 height 30
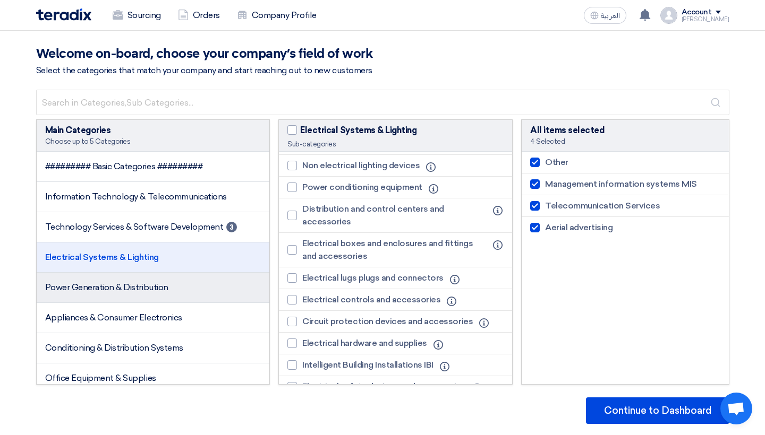
click at [218, 291] on li "Power Generation & Distribution" at bounding box center [153, 288] width 233 height 30
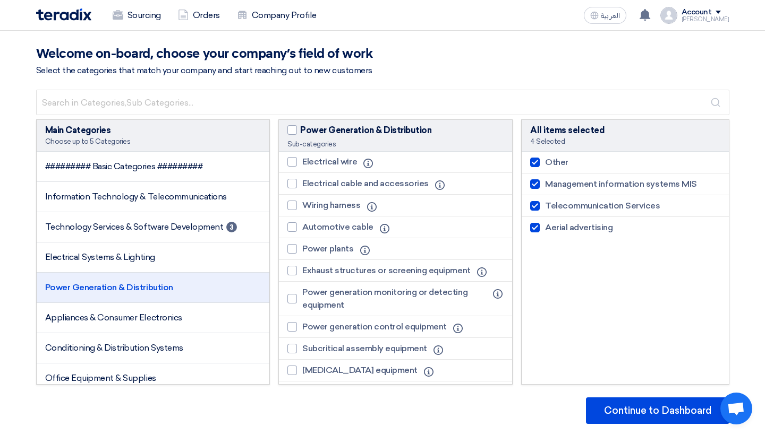
click at [448, 228] on li "Automotive cable Info" at bounding box center [395, 228] width 233 height 22
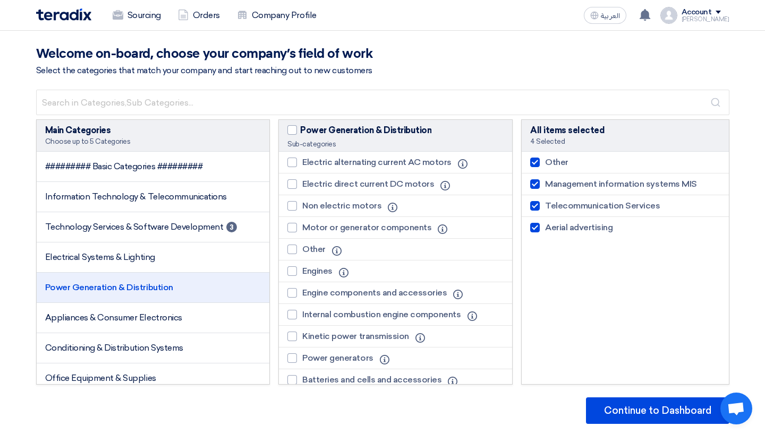
scroll to position [0, 0]
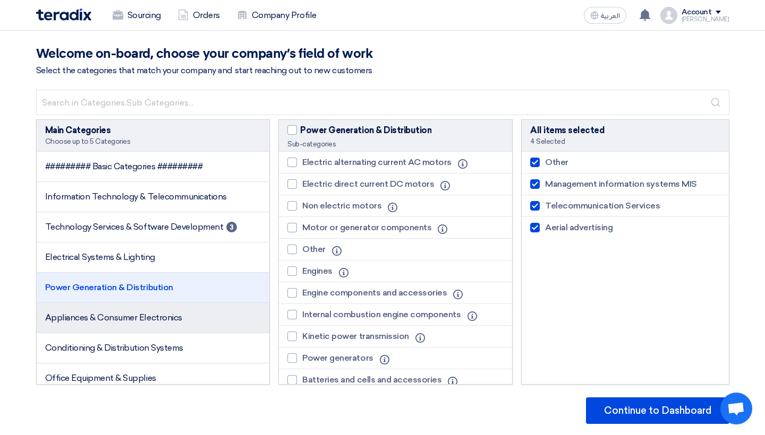
click at [235, 329] on li "Appliances & Consumer Electronics" at bounding box center [153, 318] width 233 height 30
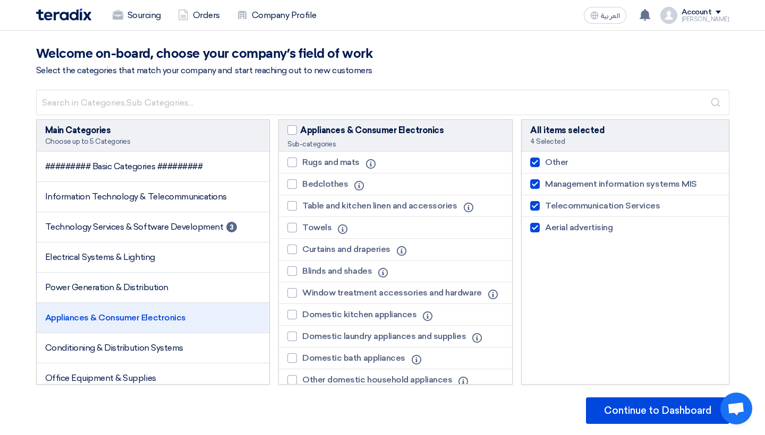
click at [501, 221] on li "Towels Info" at bounding box center [395, 228] width 233 height 22
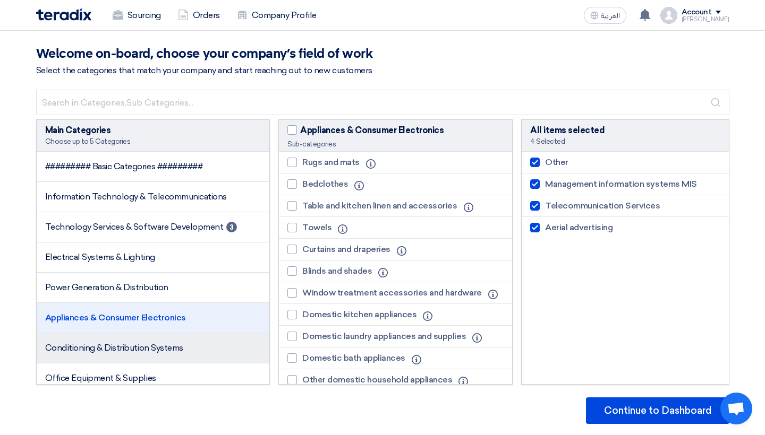
click at [157, 362] on li "Conditioning & Distribution Systems" at bounding box center [153, 349] width 233 height 30
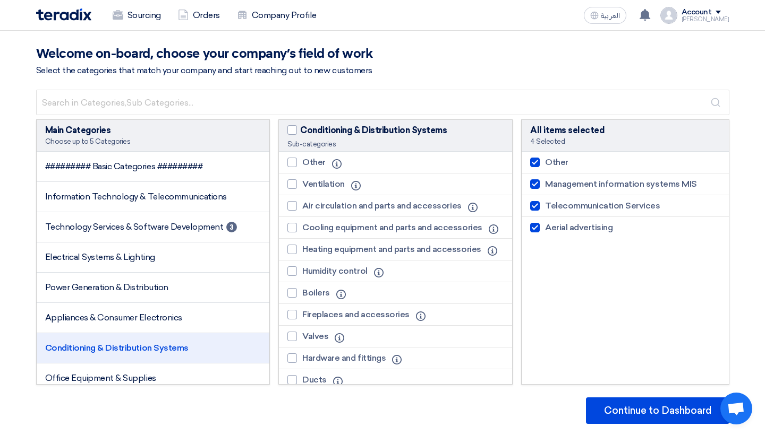
click at [491, 182] on li "Ventilation Info" at bounding box center [395, 185] width 233 height 22
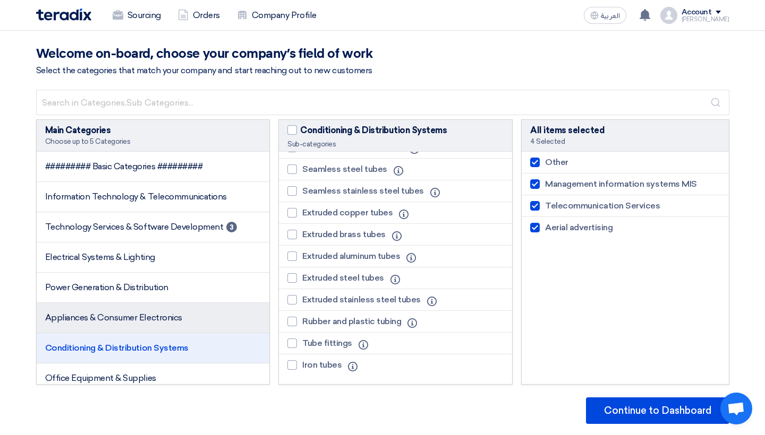
scroll to position [1495, 0]
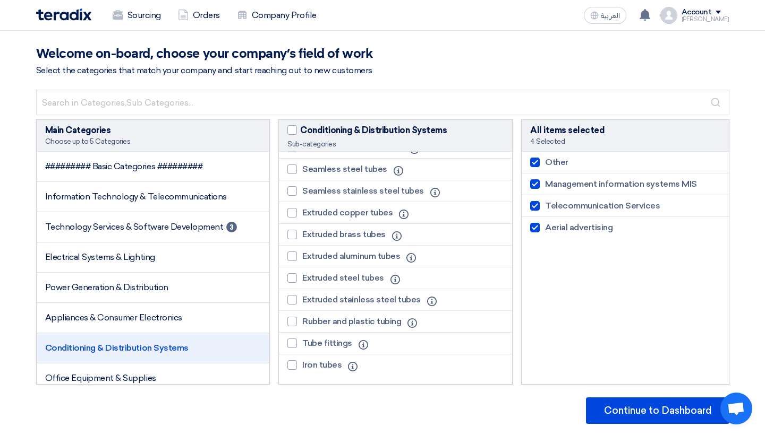
click at [249, 341] on li "Conditioning & Distribution Systems" at bounding box center [153, 349] width 233 height 30
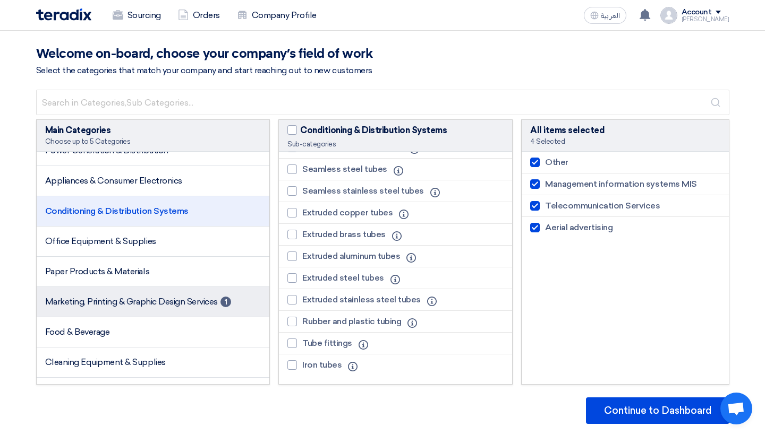
scroll to position [140, 0]
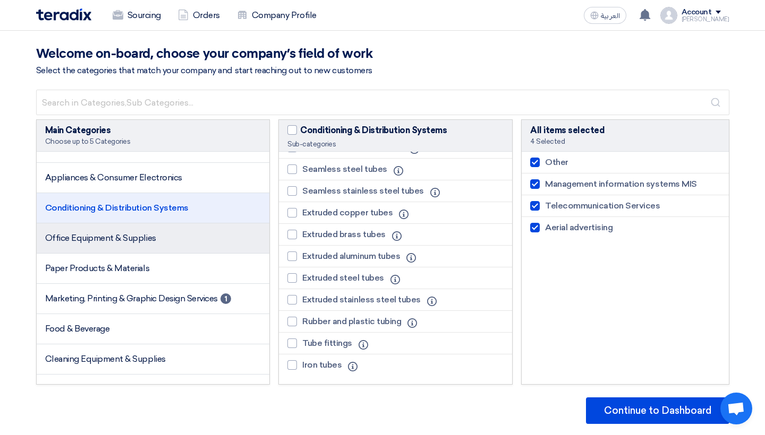
click at [134, 236] on span "Office Equipment & Supplies" at bounding box center [100, 238] width 111 height 10
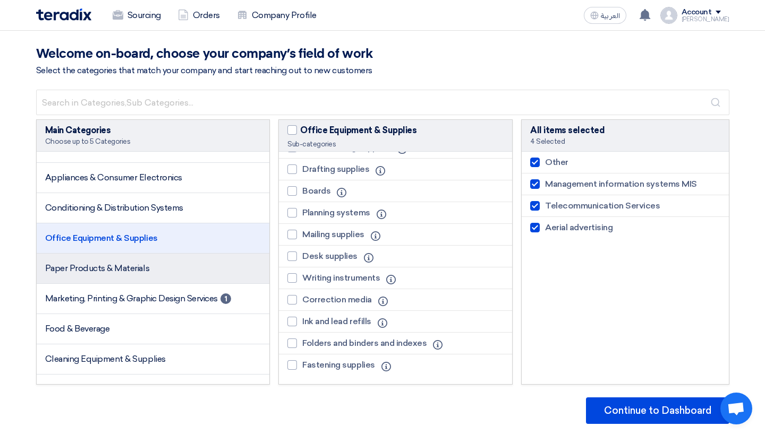
click at [137, 267] on span "Paper Products & Materials" at bounding box center [97, 268] width 105 height 10
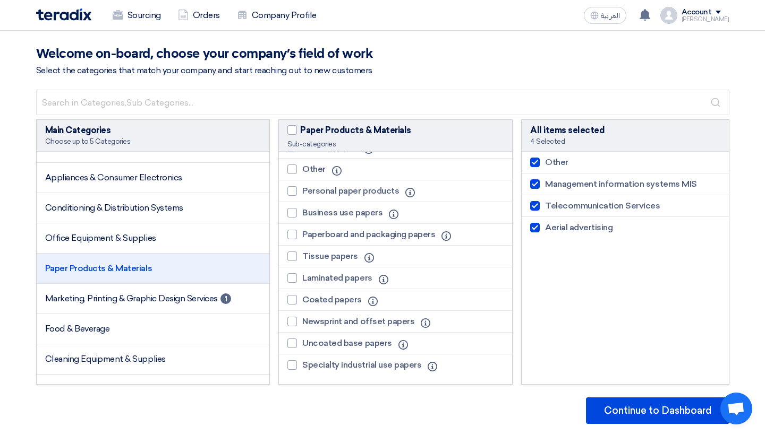
scroll to position [58, 0]
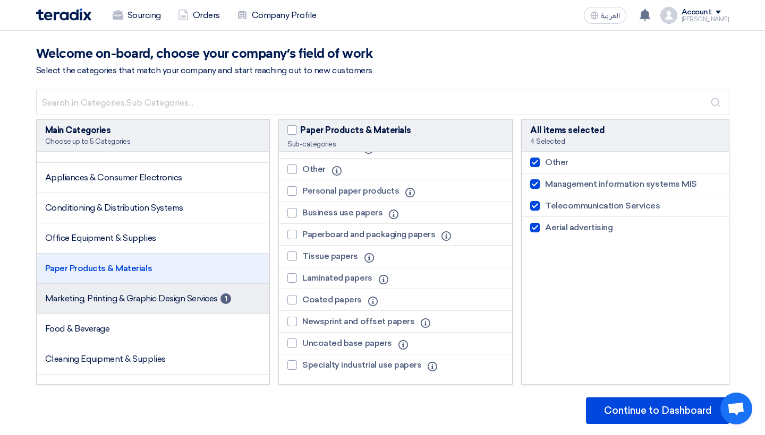
click at [147, 298] on span "Marketing, Printing & Graphic Design Services" at bounding box center [131, 299] width 173 height 10
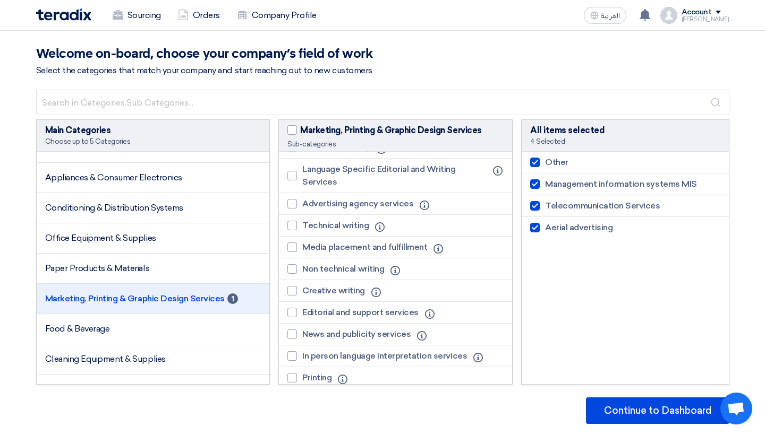
click at [500, 252] on li "Media placement and fulfillment Info" at bounding box center [395, 248] width 233 height 22
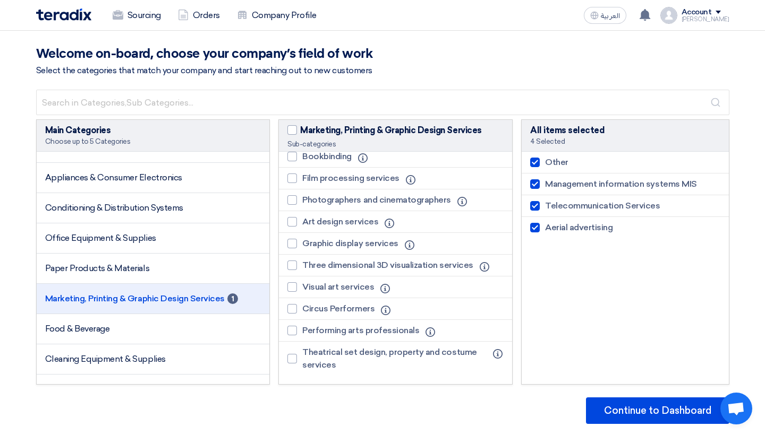
scroll to position [367, 0]
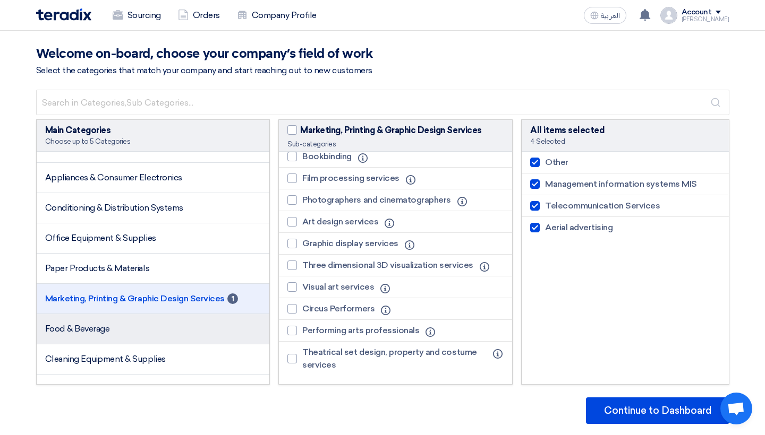
click at [235, 334] on li "Food & Beverage" at bounding box center [153, 329] width 233 height 30
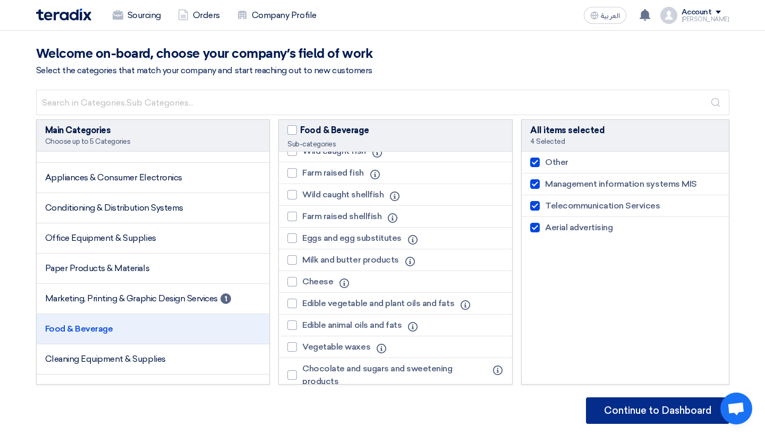
click at [685, 406] on button "Continue to Dashboard" at bounding box center [657, 411] width 143 height 27
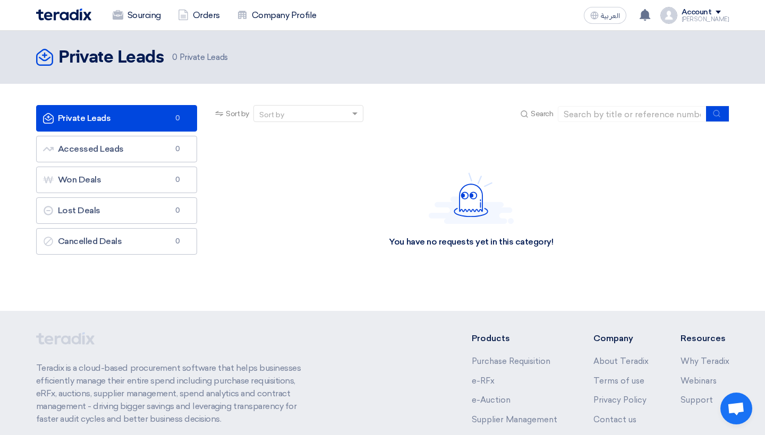
click at [44, 59] on icon "Private Leads" at bounding box center [44, 57] width 17 height 17
